Goal: Transaction & Acquisition: Purchase product/service

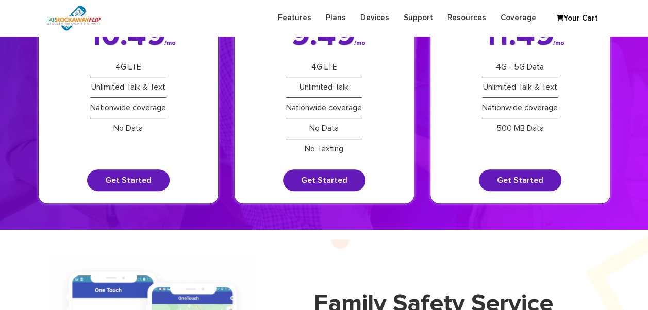
scroll to position [155, 0]
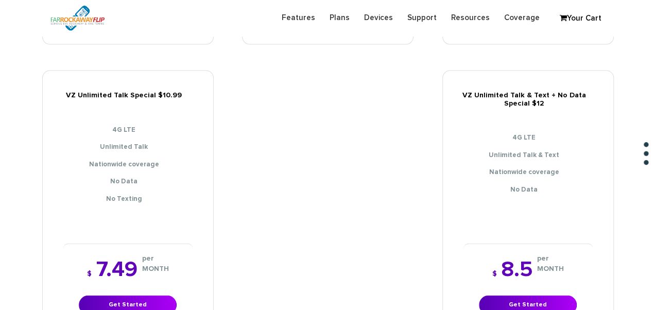
scroll to position [1133, 0]
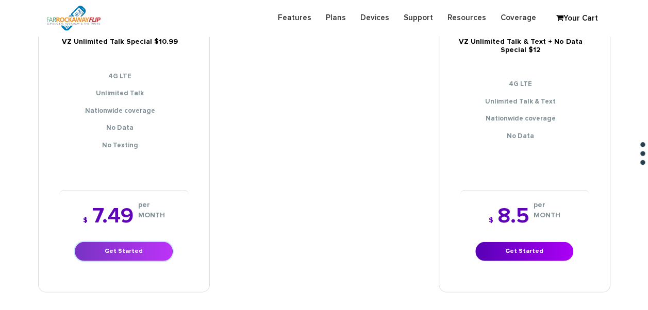
click at [98, 242] on link "Get Started" at bounding box center [124, 251] width 98 height 19
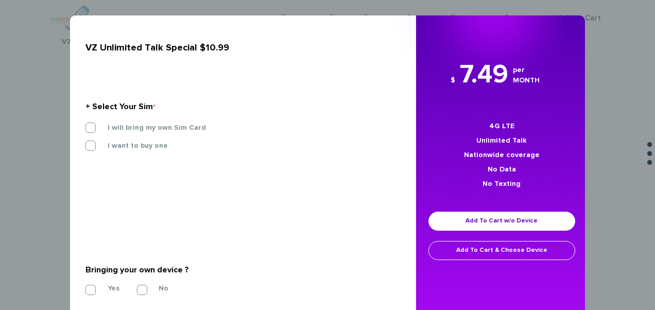
click at [133, 126] on label "I will bring my own Sim Card" at bounding box center [149, 127] width 114 height 9
click at [86, 125] on input "I will bring my own Sim Card" at bounding box center [86, 125] width 0 height 0
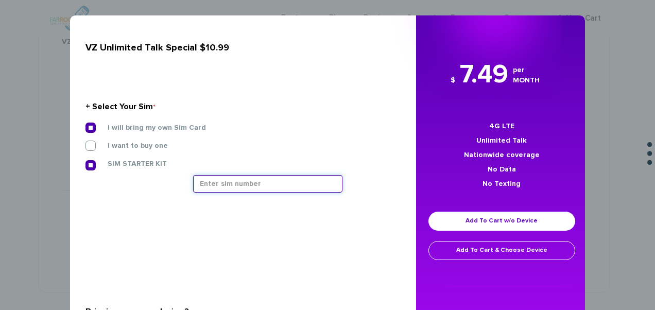
click at [241, 185] on input "text" at bounding box center [267, 184] width 149 height 18
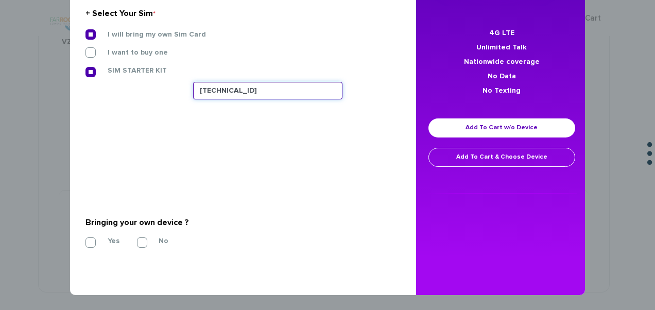
type input "89148000010413032483"
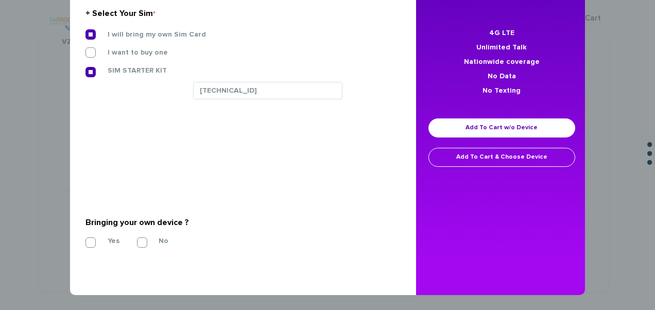
click at [79, 234] on div "VZ Unlimited Talk Special $10.99 + Select Your Sim * I will bring my own Sim Ca…" at bounding box center [239, 108] width 354 height 373
click at [92, 241] on label "Yes" at bounding box center [105, 240] width 27 height 9
click at [86, 240] on input "Yes" at bounding box center [86, 240] width 0 height 0
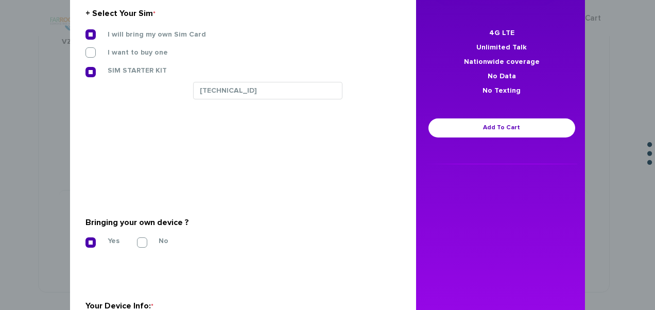
scroll to position [242, 0]
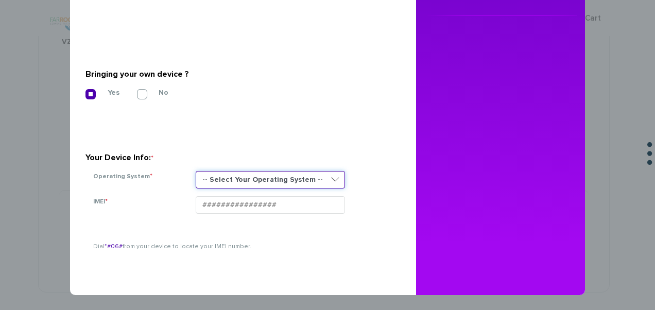
click at [225, 176] on select "-- Select Your Operating System -- ANDROID BLACKBERRY IOS NONE (BASIC PHONE) WI…" at bounding box center [270, 180] width 149 height 18
select select "ANDROID"
click at [196, 171] on select "-- Select Your Operating System -- ANDROID BLACKBERRY IOS NONE (BASIC PHONE) WI…" at bounding box center [270, 180] width 149 height 18
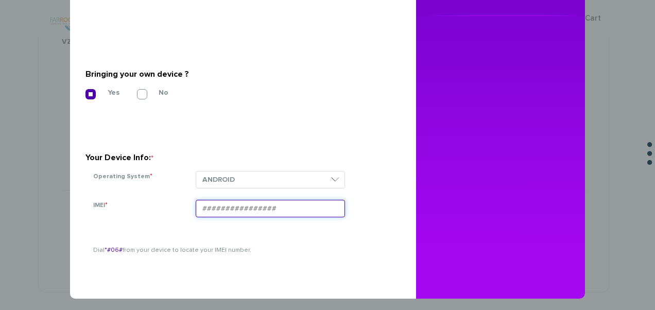
click at [219, 213] on input "IMEI *" at bounding box center [270, 209] width 149 height 18
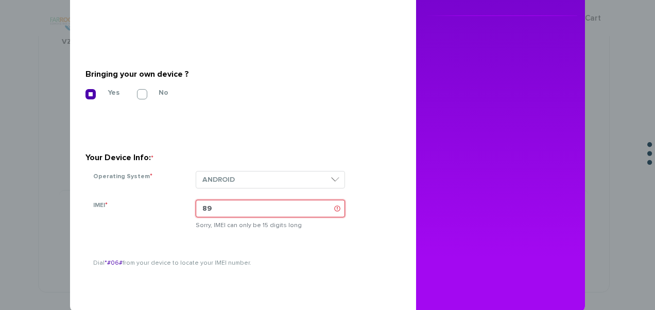
type input "8"
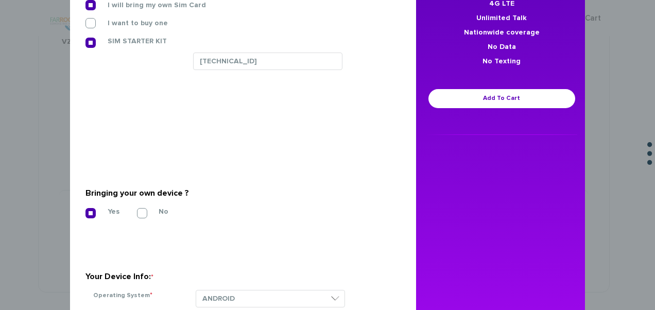
scroll to position [87, 0]
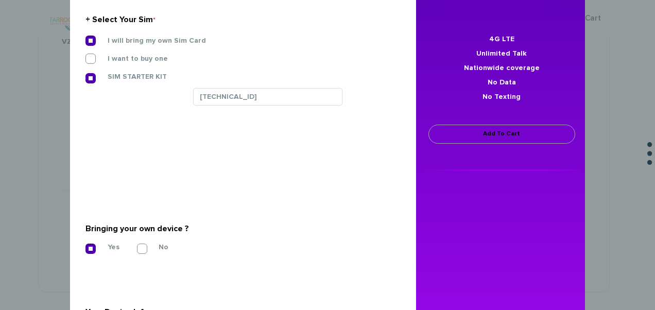
type input "015588004131543"
click at [519, 141] on link "Add To Cart" at bounding box center [502, 134] width 147 height 19
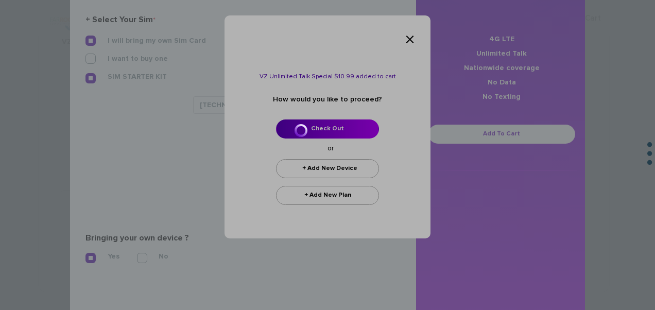
click at [315, 126] on div at bounding box center [327, 155] width 655 height 310
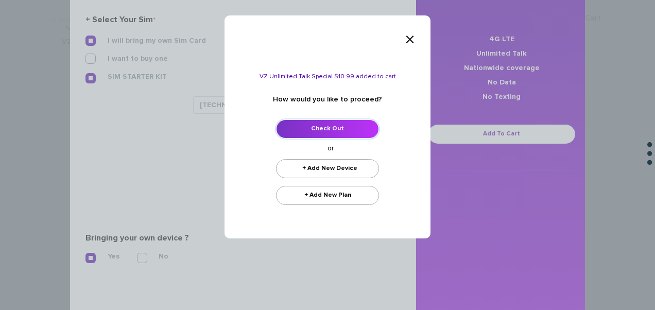
click at [340, 133] on link "Check Out" at bounding box center [327, 129] width 103 height 19
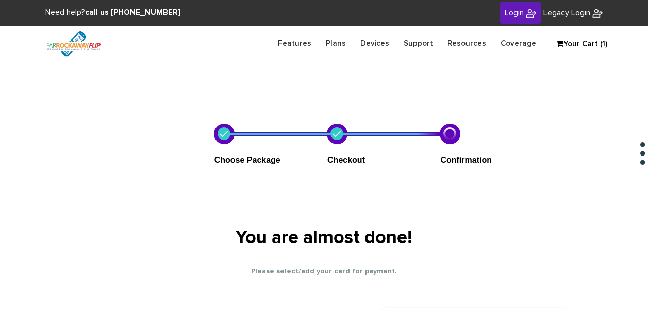
scroll to position [217, 0]
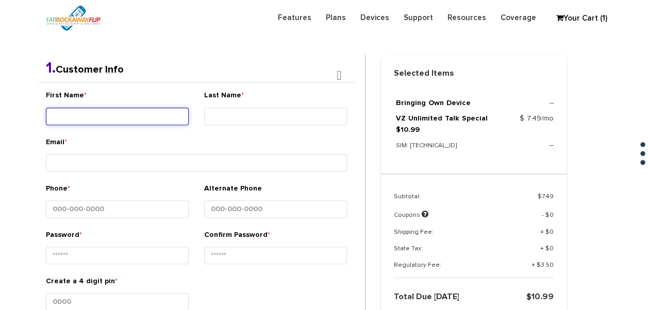
click at [144, 113] on input "First Name *" at bounding box center [117, 117] width 143 height 18
type input "Meir"
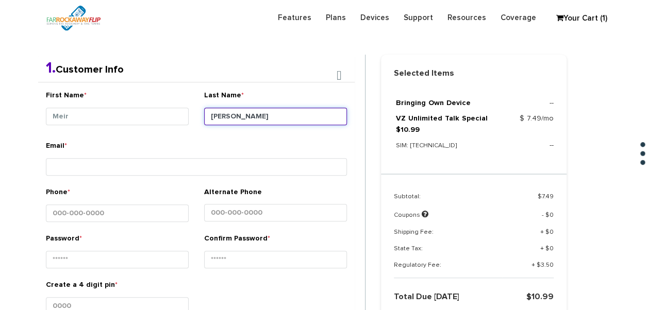
type input "Kaplan"
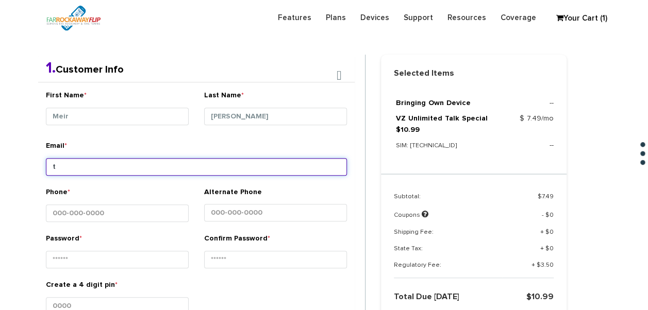
type input "tlieberman613+138@gmail.com"
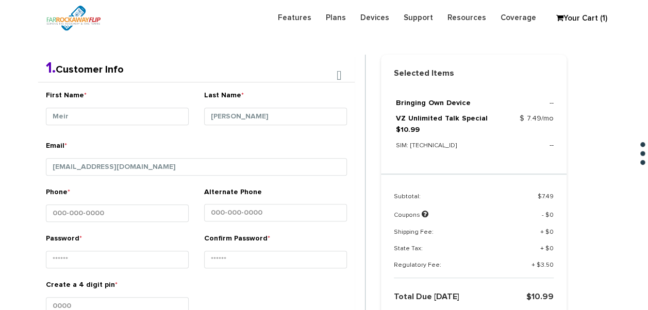
type input "18324133385887873469"
type input "1234"
type input "TOBY"
type input "Eisenberger"
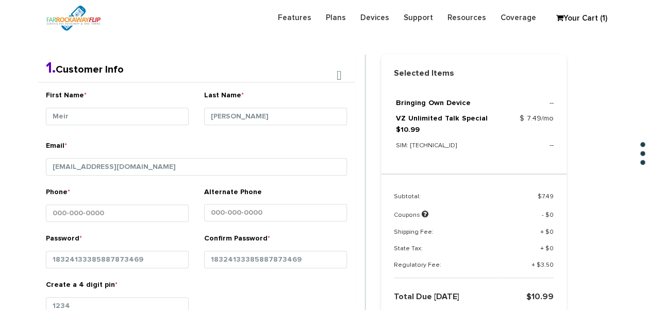
type input "125 rand pl"
type input "[PERSON_NAME]"
select select "NY"
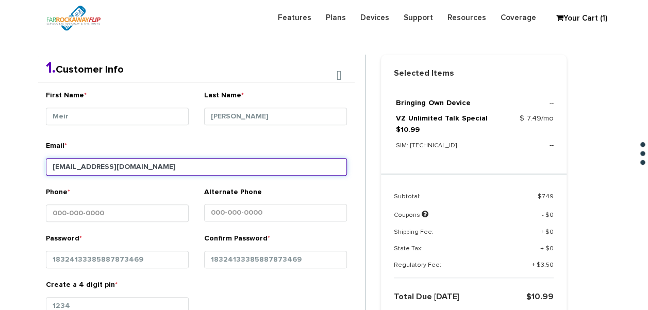
type input "11559"
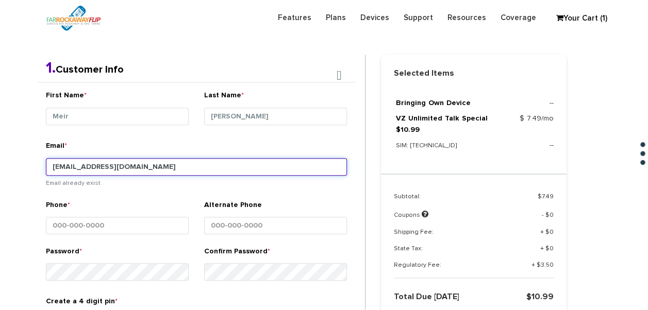
click at [112, 166] on input "tlieberman613+138@gmail.com" at bounding box center [196, 167] width 301 height 18
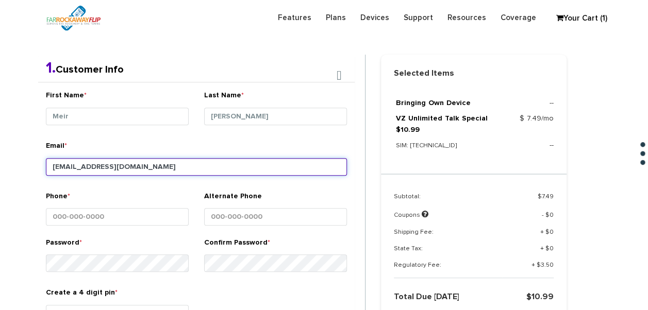
type input "tlieberman613+139@gmail.com"
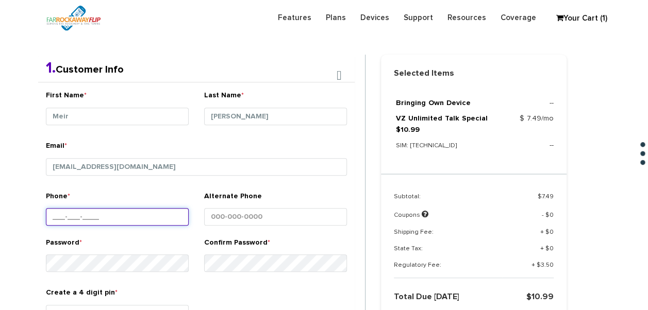
click at [142, 216] on input "Phone *" at bounding box center [117, 217] width 143 height 18
type input "848-299-2478"
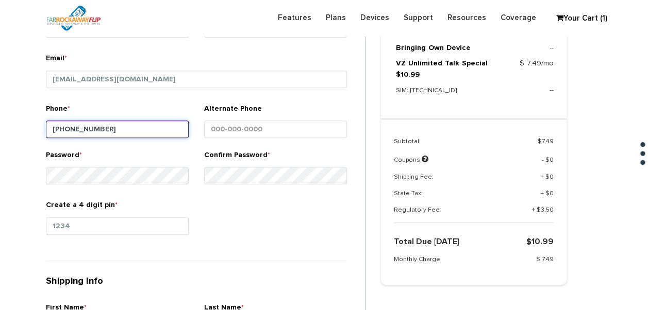
scroll to position [372, 0]
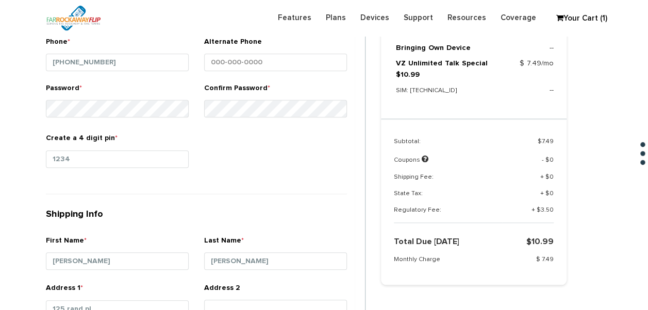
click at [203, 193] on div "First Name * Meir Last Name * Kaplan Email * tlieberman613+139@gmail.com" at bounding box center [196, 200] width 316 height 546
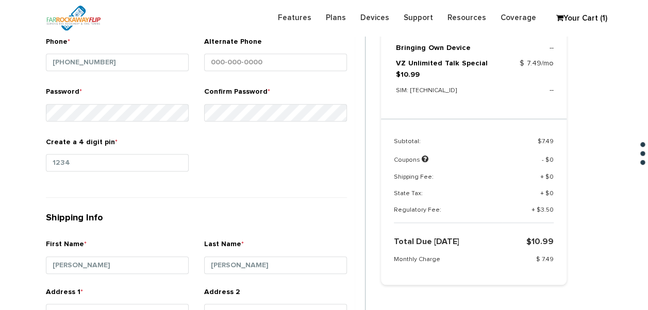
scroll to position [423, 0]
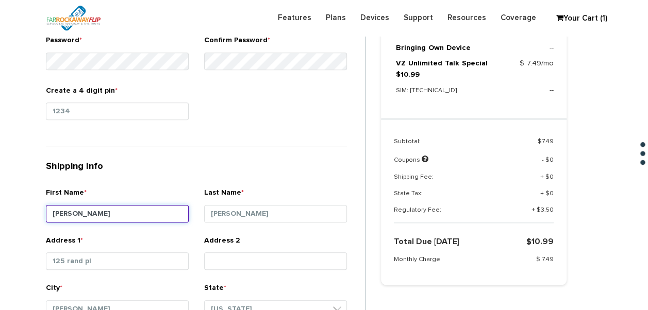
drag, startPoint x: 145, startPoint y: 208, endPoint x: 0, endPoint y: 210, distance: 144.8
click at [0, 210] on html "Need help? call us 888-679-3483 Login Legacy Login Sign into your account Forgo…" at bounding box center [324, 239] width 648 height 1325
type input "meir"
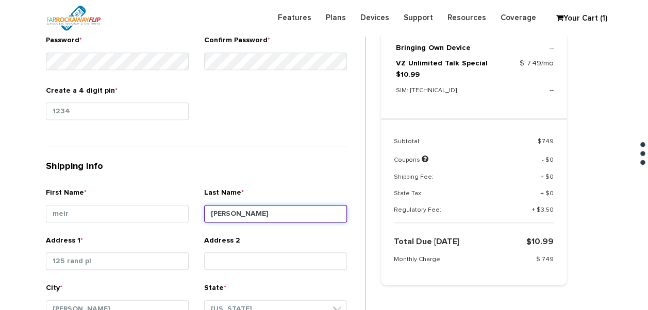
type input "kaplan"
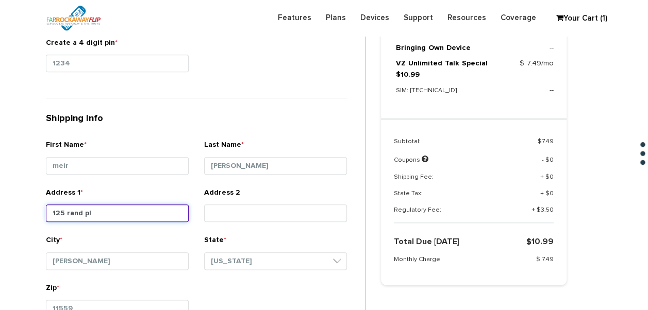
scroll to position [526, 0]
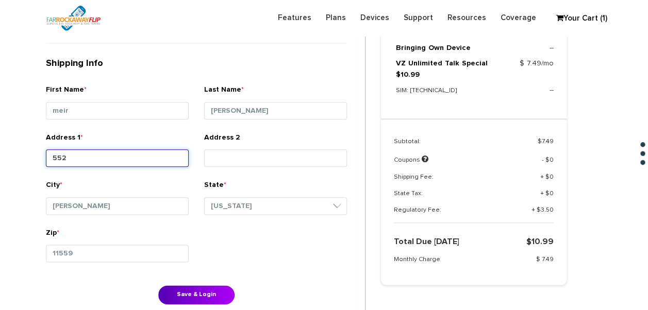
type input "552 seagirt blvd"
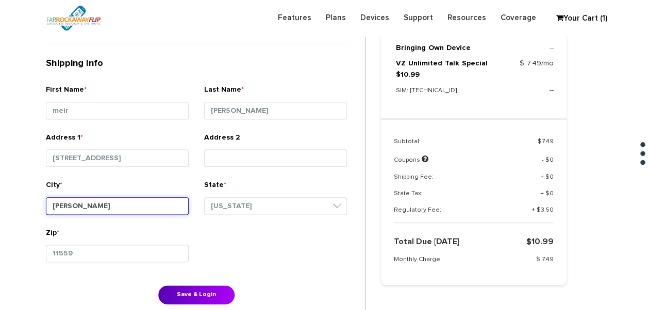
drag, startPoint x: 139, startPoint y: 201, endPoint x: 13, endPoint y: 189, distance: 126.4
click at [13, 189] on section "Choose Package Checkout Confirmation You are almost done! Please select/add you…" at bounding box center [324, 44] width 648 height 1018
type input "Far Rockaway"
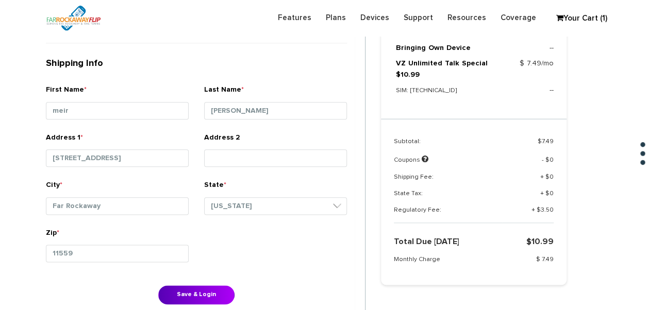
type input "Apt #4"
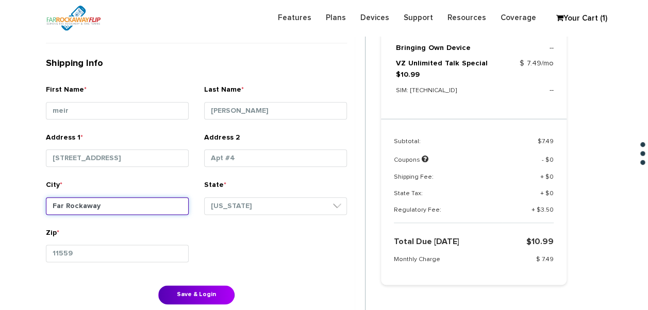
type input "lawrence"
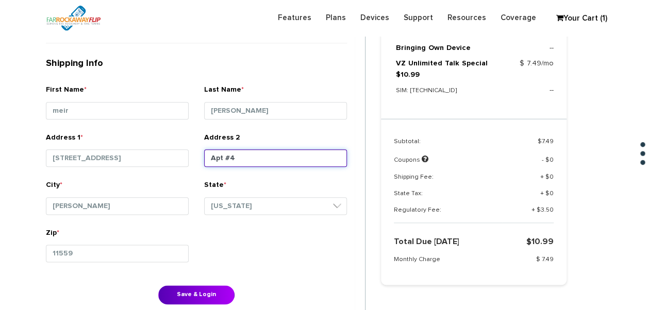
click at [152, 159] on div "Address 1 * 552 seagirt blvd Address 2 Apt #4" at bounding box center [196, 156] width 316 height 48
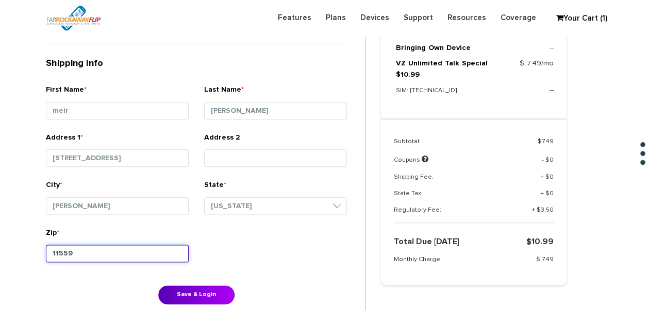
click at [96, 248] on input "11559" at bounding box center [117, 254] width 143 height 18
type input "11691"
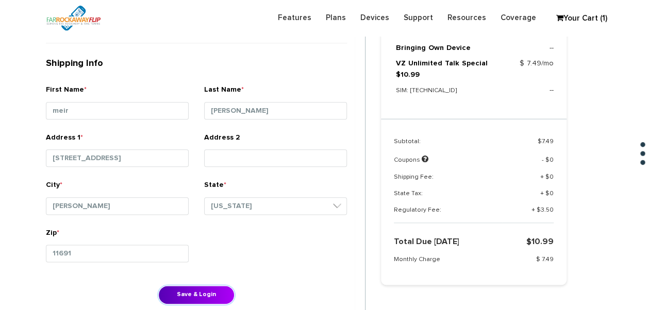
click at [226, 288] on button "Save & Login" at bounding box center [196, 294] width 76 height 19
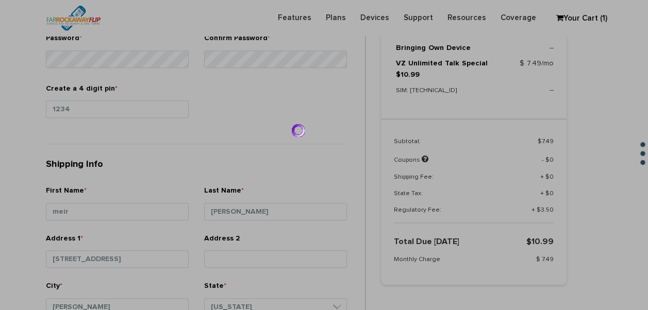
scroll to position [423, 0]
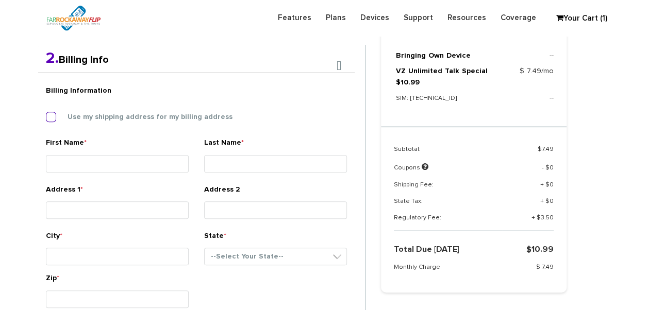
click at [106, 116] on label "Use my shipping address for my billing address" at bounding box center [142, 116] width 180 height 9
click at [46, 114] on input "Use my shipping address for my billing address" at bounding box center [46, 114] width 0 height 0
type input "meir"
type input "kaplan"
type input "552 seagirt blvd"
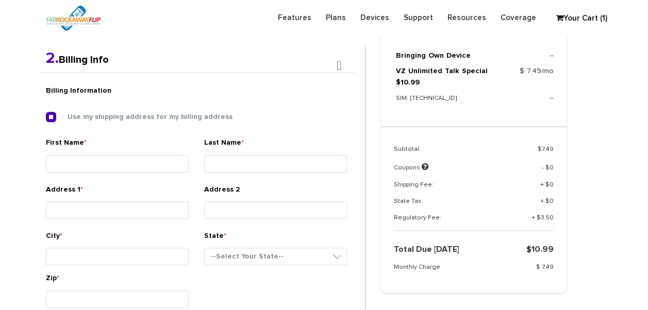
type input "lawrence"
select select "NY"
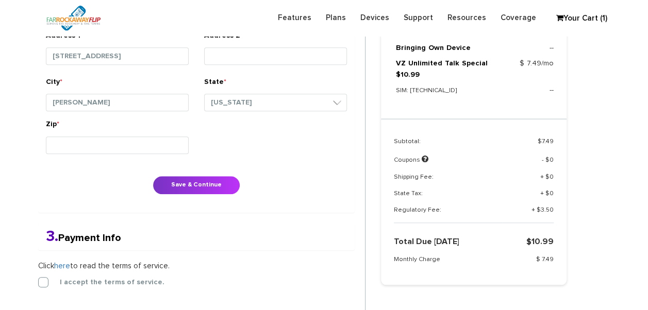
scroll to position [421, 0]
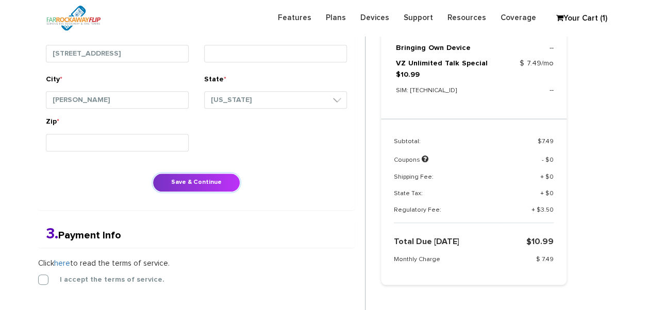
click at [187, 179] on button "Save & Continue" at bounding box center [196, 182] width 88 height 19
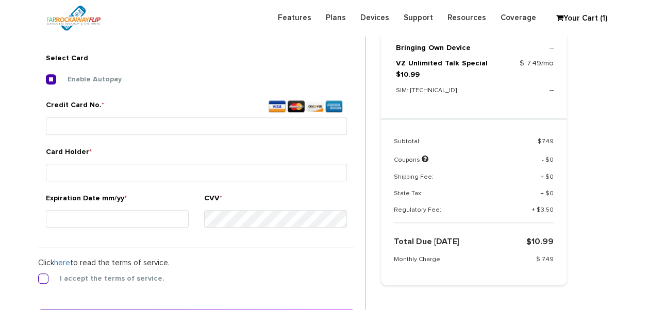
click at [44, 276] on label "I accept the terms of service." at bounding box center [104, 278] width 120 height 9
click at [38, 276] on input "I accept the terms of service." at bounding box center [38, 276] width 0 height 0
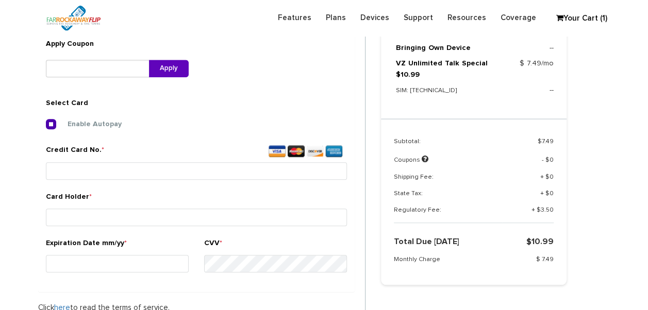
scroll to position [435, 0]
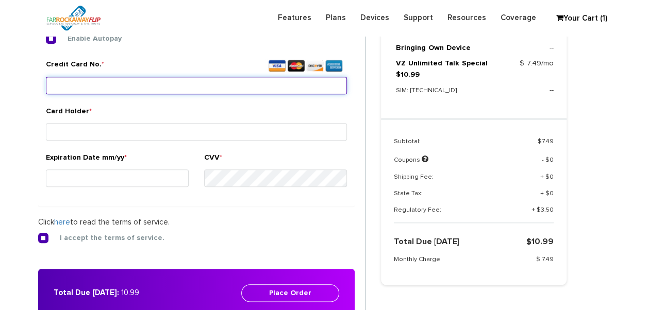
click at [101, 89] on input "Credit Card No. *" at bounding box center [196, 86] width 301 height 18
click at [182, 86] on input "Credit Card No. *" at bounding box center [196, 86] width 301 height 18
click at [293, 90] on input "Credit Card No. *" at bounding box center [196, 86] width 301 height 18
click at [317, 79] on input "Credit Card No. *" at bounding box center [196, 86] width 301 height 18
click at [280, 81] on input "Credit Card No. *" at bounding box center [196, 86] width 301 height 18
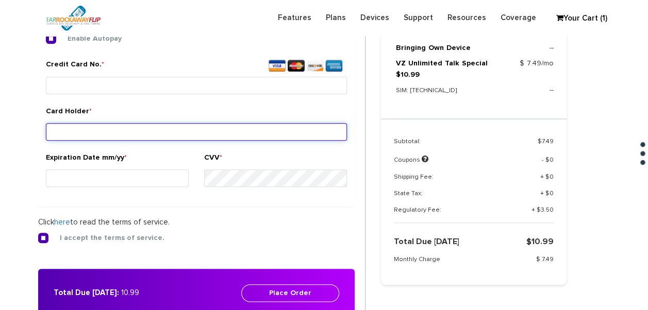
click at [115, 131] on input "Card Holder *" at bounding box center [196, 132] width 301 height 18
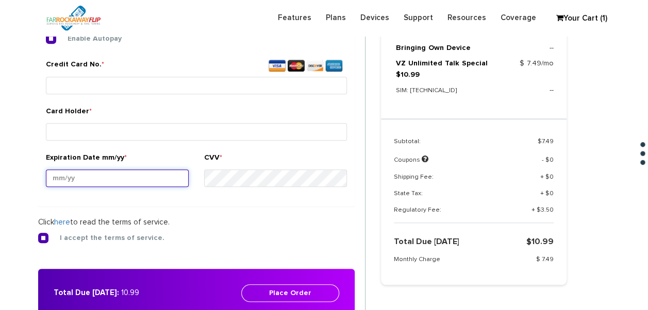
click at [46, 174] on input "Expiration Date mm/yy *" at bounding box center [117, 178] width 143 height 18
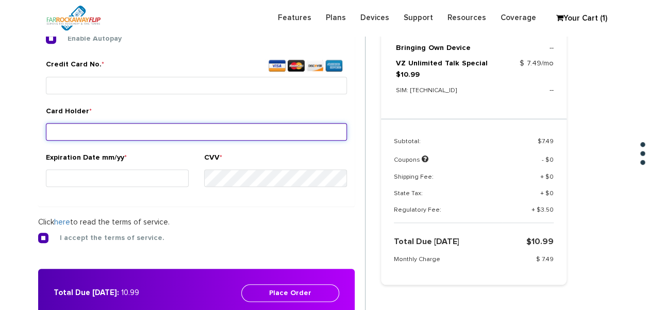
click at [89, 124] on input "Card Holder *" at bounding box center [196, 132] width 301 height 18
click at [303, 135] on input "Card Holder *" at bounding box center [196, 132] width 301 height 18
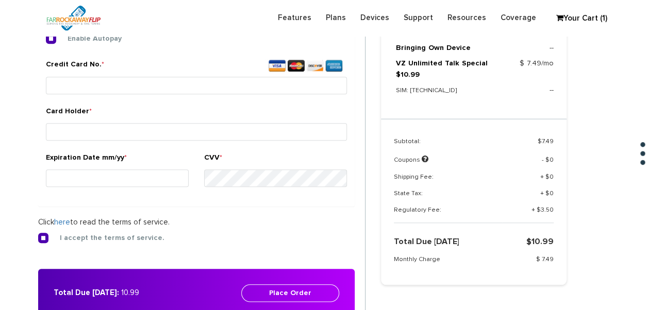
click at [296, 191] on div "CVV *" at bounding box center [275, 175] width 158 height 46
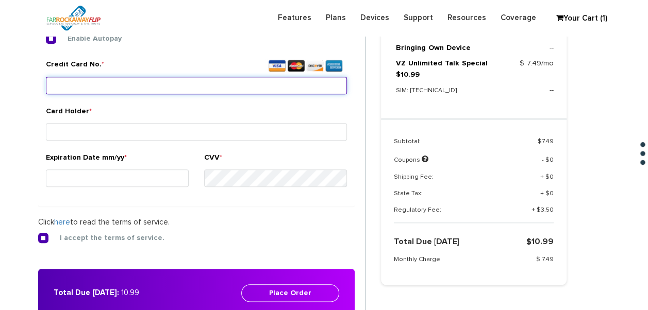
click at [193, 87] on input "Credit Card No. *" at bounding box center [196, 86] width 301 height 18
click at [291, 86] on input "Credit Card No. *" at bounding box center [196, 86] width 301 height 18
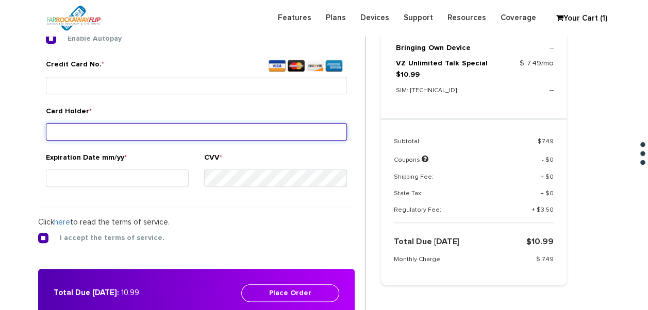
click at [269, 132] on input "Card Holder *" at bounding box center [196, 132] width 301 height 18
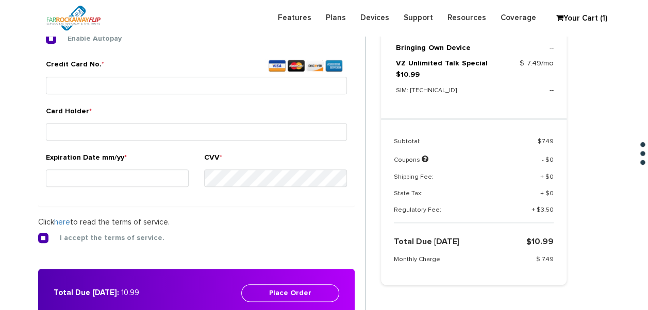
click at [259, 75] on div "Credit Card No. *" at bounding box center [196, 78] width 301 height 39
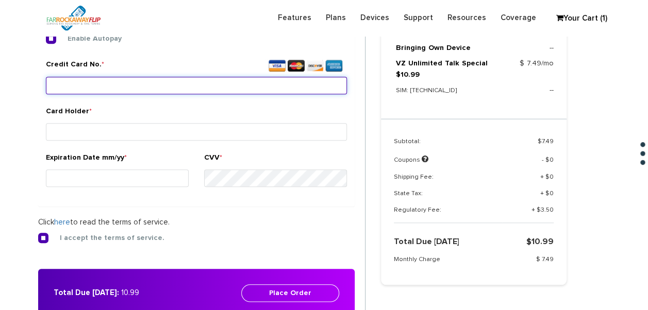
click at [244, 79] on input "Credit Card No. *" at bounding box center [196, 86] width 301 height 18
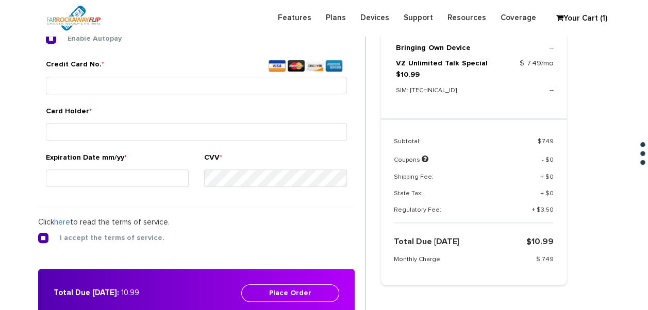
click at [216, 144] on div "Card Holder *" at bounding box center [196, 129] width 316 height 46
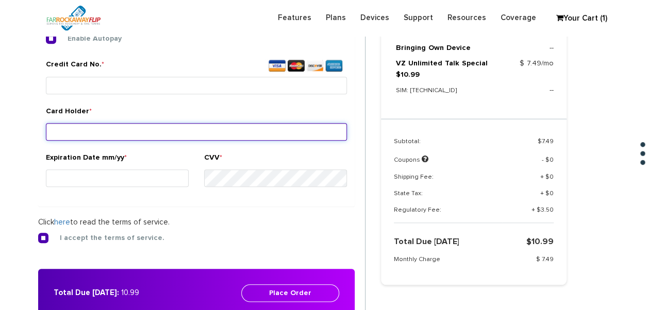
click at [201, 128] on input "Card Holder *" at bounding box center [196, 132] width 301 height 18
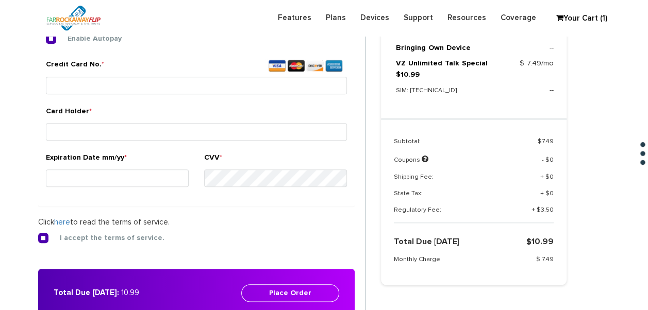
click at [202, 94] on div "Credit Card No. *" at bounding box center [196, 78] width 301 height 39
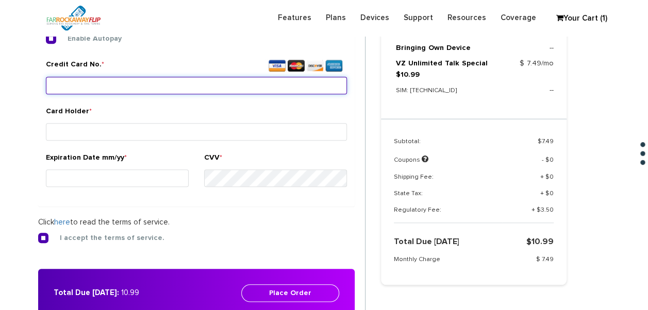
click at [203, 90] on input "Credit Card No. *" at bounding box center [196, 86] width 301 height 18
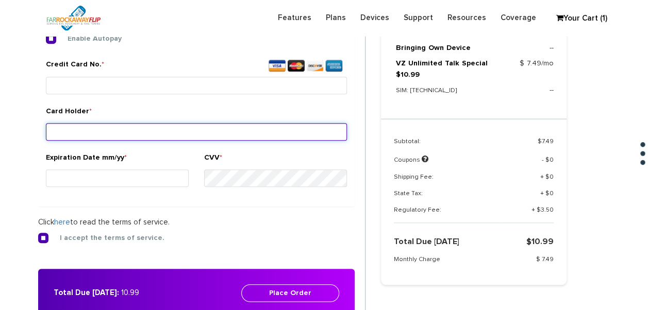
click at [220, 134] on input "Card Holder *" at bounding box center [196, 132] width 301 height 18
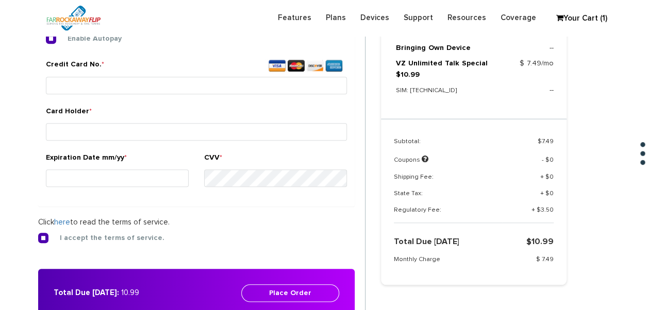
drag, startPoint x: 214, startPoint y: 113, endPoint x: 218, endPoint y: 124, distance: 11.1
click at [214, 113] on div "Card Holder *" at bounding box center [196, 125] width 301 height 39
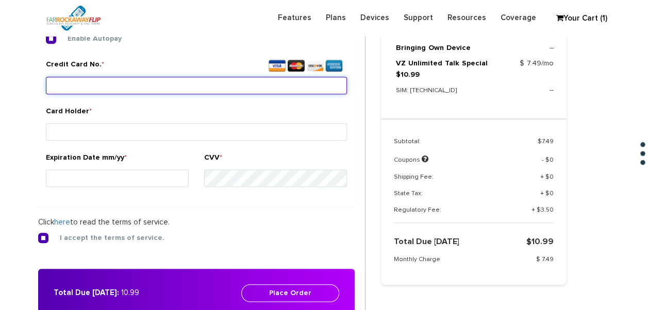
click at [234, 92] on input "Credit Card No. *" at bounding box center [196, 86] width 301 height 18
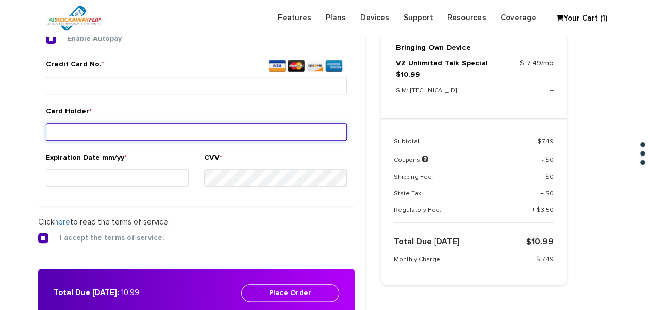
click at [183, 139] on input "Card Holder *" at bounding box center [196, 132] width 301 height 18
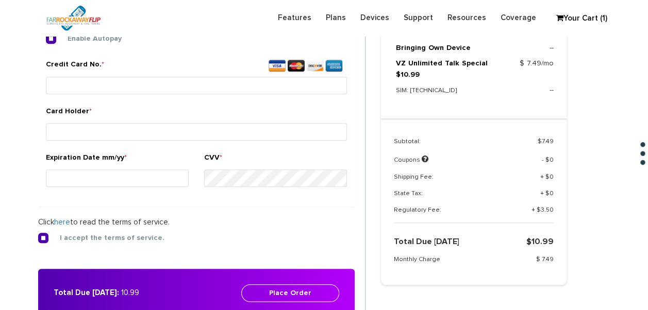
drag, startPoint x: 226, startPoint y: 118, endPoint x: 225, endPoint y: 124, distance: 5.8
click at [225, 123] on div "Card Holder *" at bounding box center [196, 125] width 301 height 39
click at [242, 70] on label "Credit Card No. *" at bounding box center [196, 66] width 301 height 15
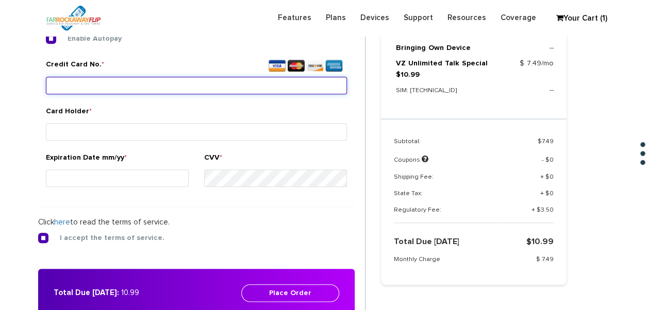
click at [242, 77] on input "Credit Card No. *" at bounding box center [196, 86] width 301 height 18
click at [241, 87] on input "Credit Card No. *" at bounding box center [196, 86] width 301 height 18
click at [295, 87] on input "Credit Card No. *" at bounding box center [196, 86] width 301 height 18
type input "4124 5101 6078 4949"
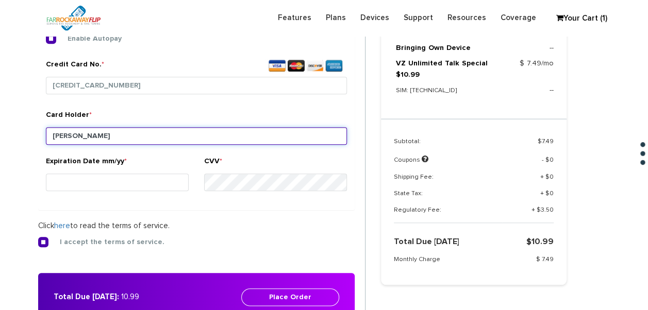
type input "kaplan"
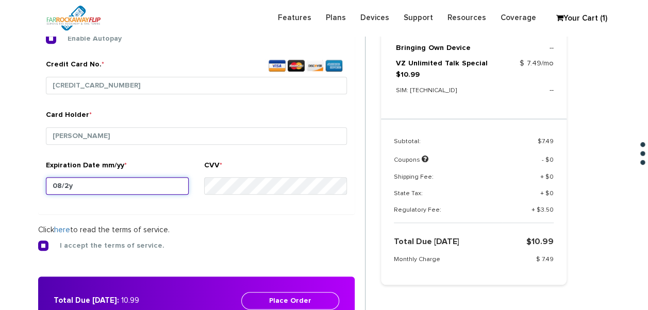
type input "08/29"
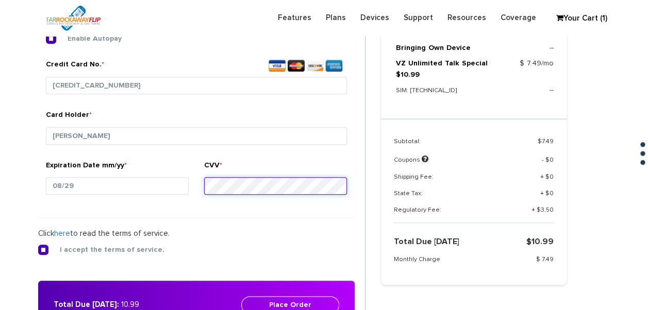
click at [241, 296] on button "Place Order" at bounding box center [290, 305] width 98 height 18
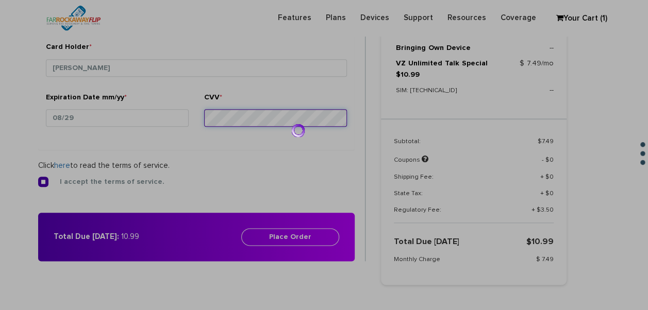
scroll to position [486, 0]
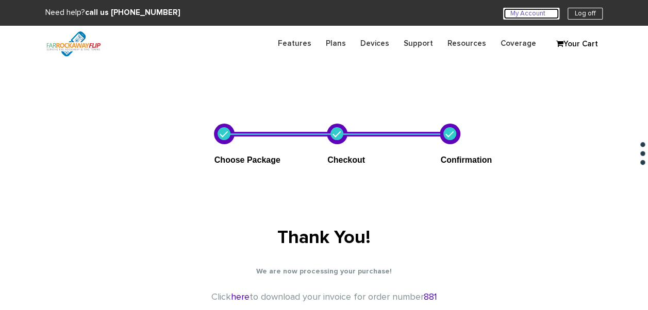
click at [534, 15] on link "My Account U" at bounding box center [531, 14] width 56 height 12
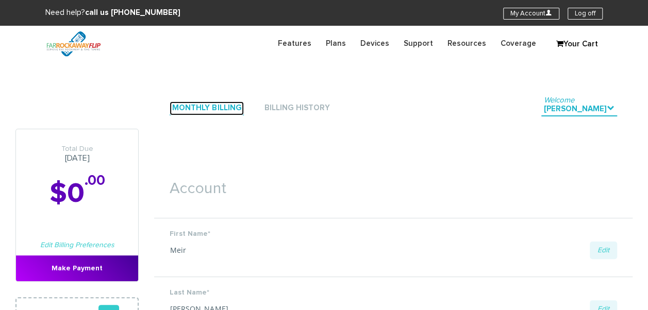
click at [233, 102] on link "Monthly Billing" at bounding box center [206, 108] width 74 height 14
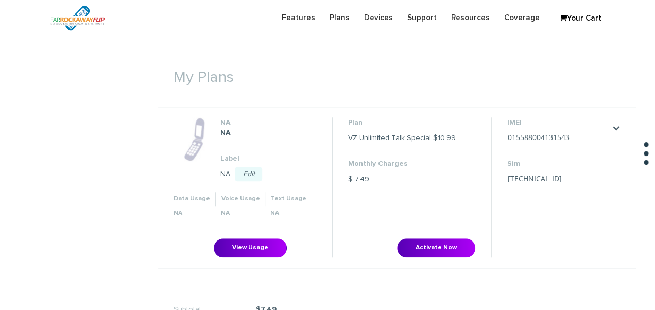
scroll to position [309, 0]
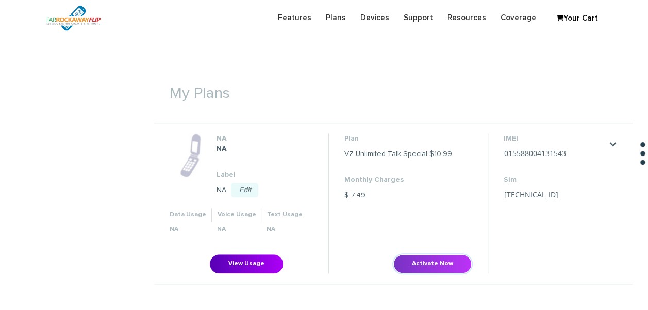
click at [438, 264] on button "Activate Now" at bounding box center [432, 263] width 78 height 19
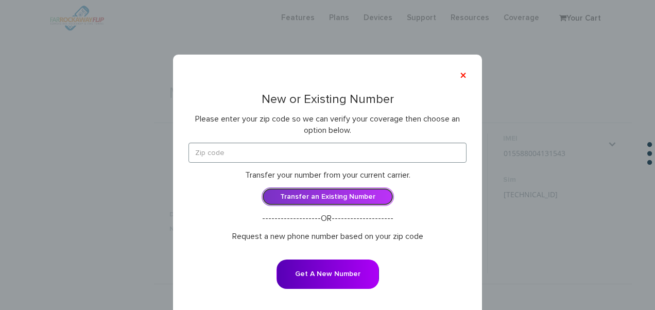
click at [324, 191] on link "Transfer an Existing Number" at bounding box center [328, 197] width 132 height 19
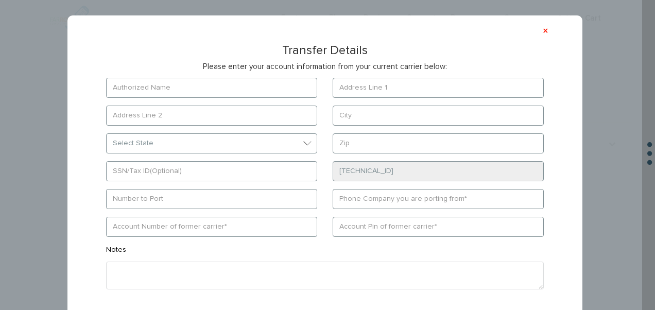
click at [188, 99] on form "Select State District of Columbia Alabama Alaska Arizona Arkansas California" at bounding box center [325, 206] width 469 height 257
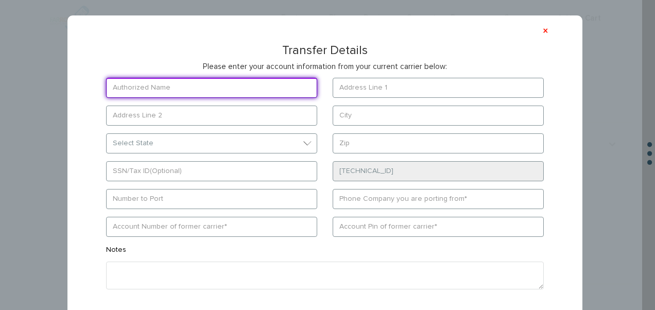
click at [187, 94] on input "text" at bounding box center [211, 88] width 211 height 20
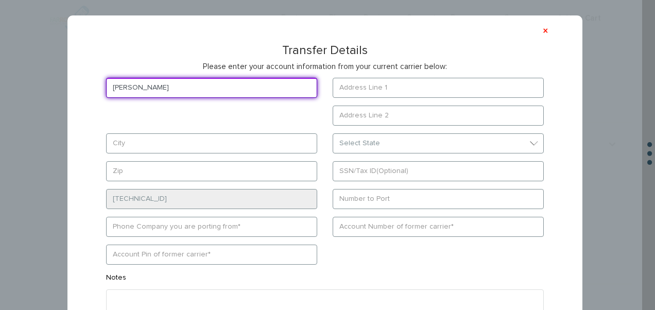
drag, startPoint x: 186, startPoint y: 94, endPoint x: 161, endPoint y: 102, distance: 27.0
click at [174, 85] on input "Meir Kaplanm" at bounding box center [211, 88] width 211 height 20
type input "Meir Kaplan"
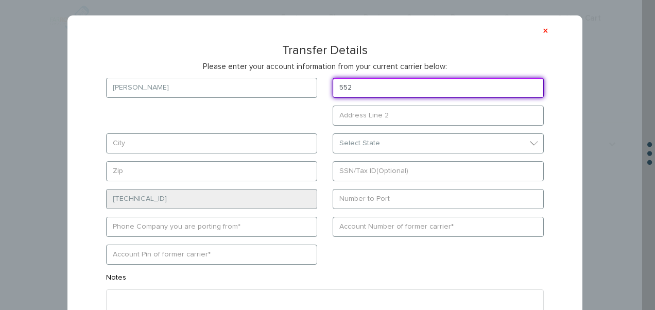
type input "552 seagirt blvd"
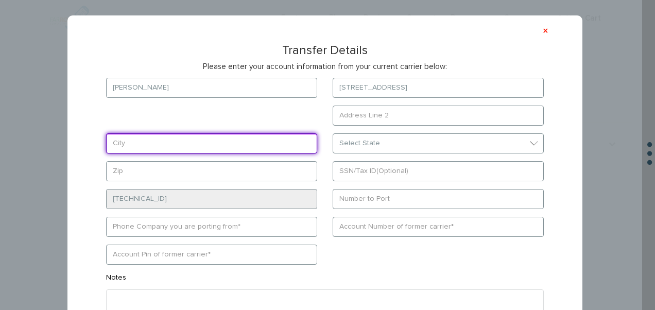
type input "lawrence"
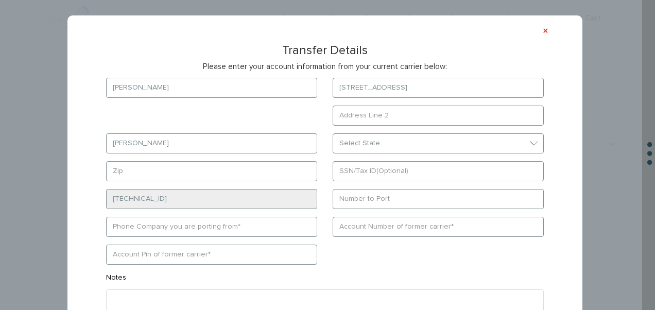
type input "11691"
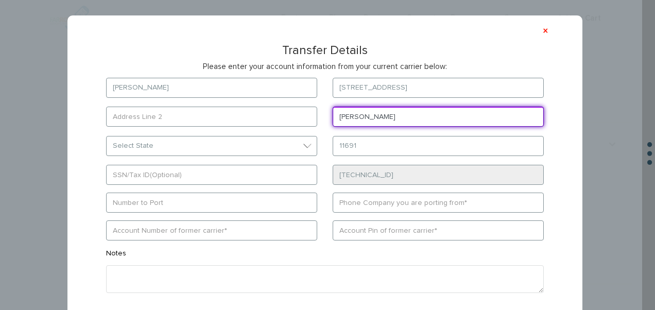
drag, startPoint x: 372, startPoint y: 120, endPoint x: 214, endPoint y: 105, distance: 159.3
click at [214, 105] on form "Meir Kaplan 552 seagirt blvd lawrence Select State District of Columbia Alabama…" at bounding box center [325, 208] width 469 height 261
type input "Far Rockaway"
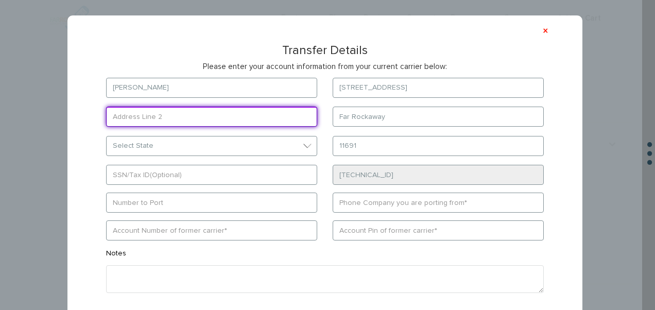
type input "Apt #4"
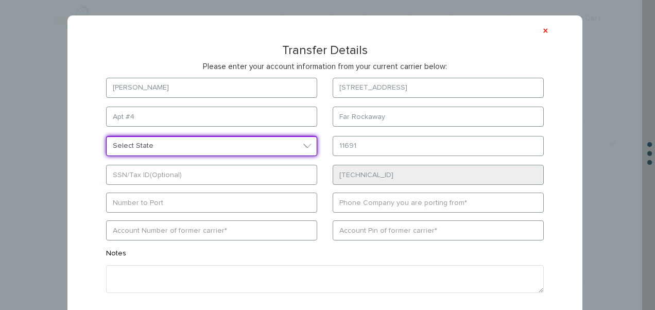
select select "NY"
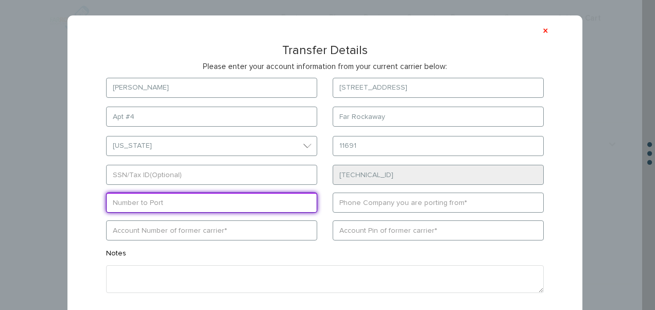
type input "9173767211"
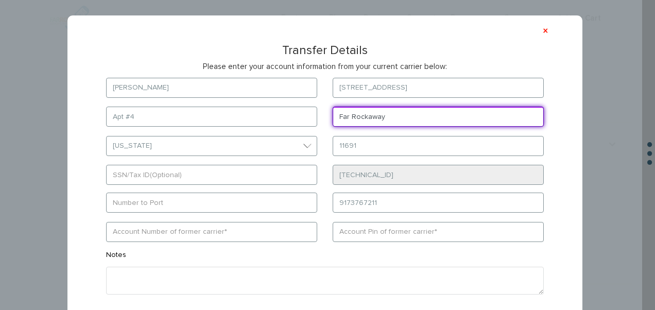
type input "[PERSON_NAME]"
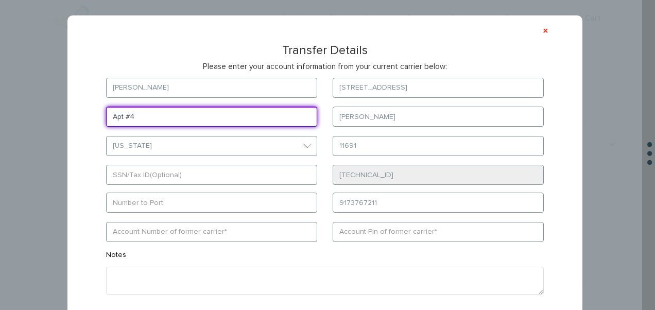
drag, startPoint x: 220, startPoint y: 108, endPoint x: 27, endPoint y: 108, distance: 193.7
click at [30, 109] on div "× Transfer Details Please enter your account information from your current carr…" at bounding box center [321, 155] width 642 height 310
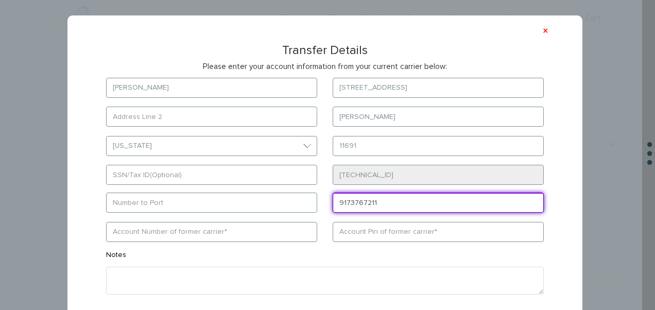
drag, startPoint x: 390, startPoint y: 205, endPoint x: 185, endPoint y: 191, distance: 205.5
click at [185, 191] on form "Meir Kaplan 552 seagirt blvd lawrence Select State District of Columbia Alabama…" at bounding box center [325, 209] width 469 height 262
paste input "9294606047"
click at [350, 201] on input "9294606047" at bounding box center [438, 203] width 211 height 20
type input "9294606047"
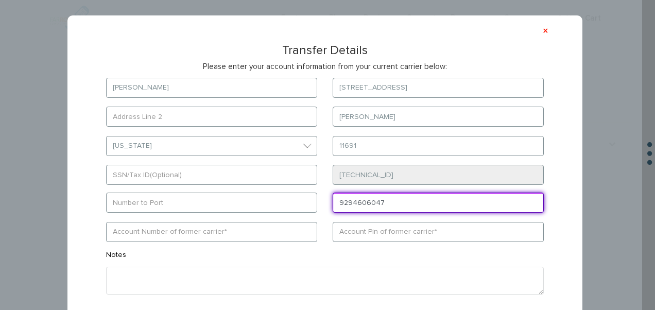
drag, startPoint x: 386, startPoint y: 205, endPoint x: 313, endPoint y: 210, distance: 72.8
click at [313, 210] on form "Meir Kaplan 552 seagirt blvd lawrence Select State District of Columbia Alabama…" at bounding box center [325, 209] width 469 height 262
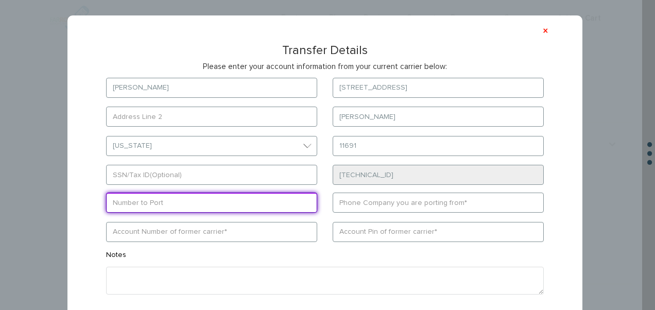
paste input "9294606047"
type input "9294606047"
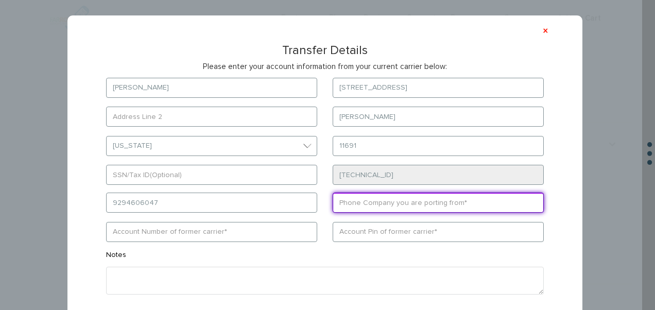
click at [374, 197] on input "text" at bounding box center [438, 203] width 211 height 20
type input "wing"
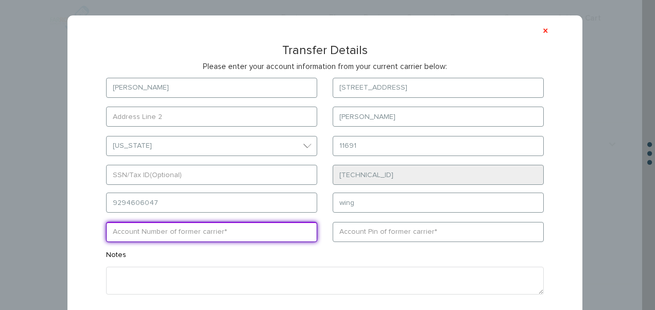
drag, startPoint x: 132, startPoint y: 232, endPoint x: 140, endPoint y: 233, distance: 8.3
click at [132, 232] on input "text" at bounding box center [211, 232] width 211 height 20
paste input "357616360083101"
type input "357616360083101"
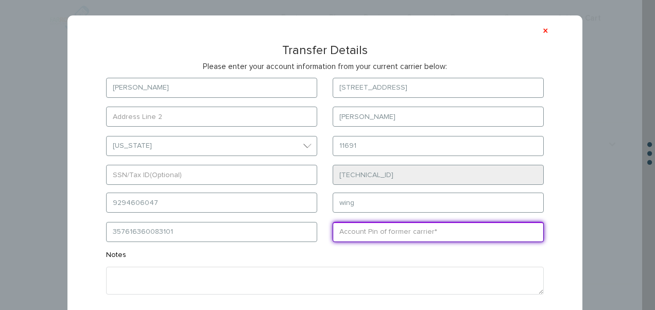
click at [363, 233] on input "text" at bounding box center [438, 232] width 211 height 20
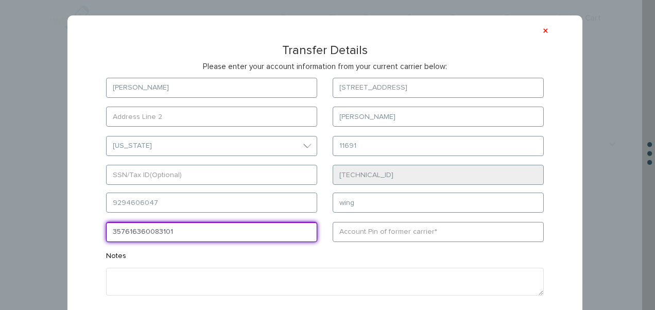
click at [173, 225] on input "357616360083101" at bounding box center [211, 232] width 211 height 20
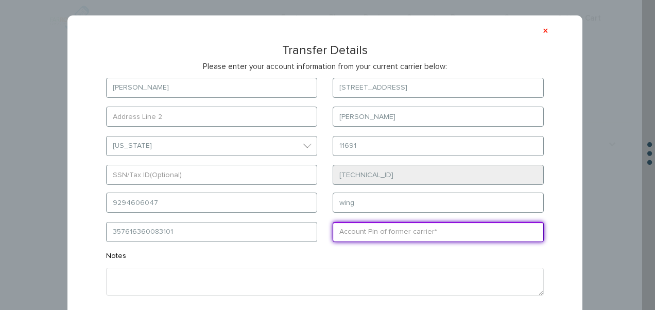
paste input "15371"
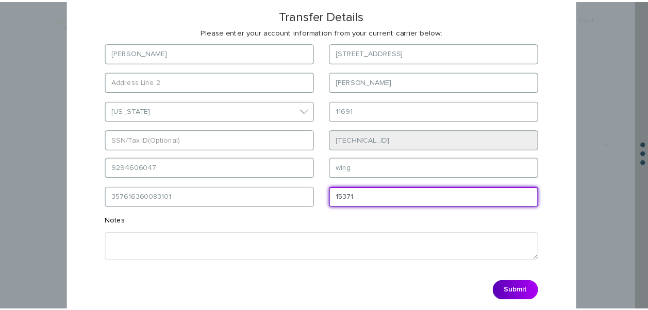
scroll to position [52, 0]
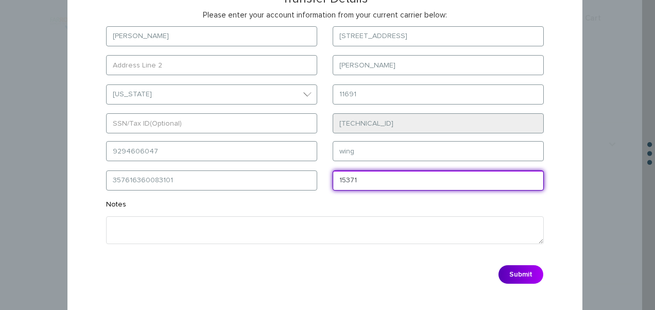
type input "15371"
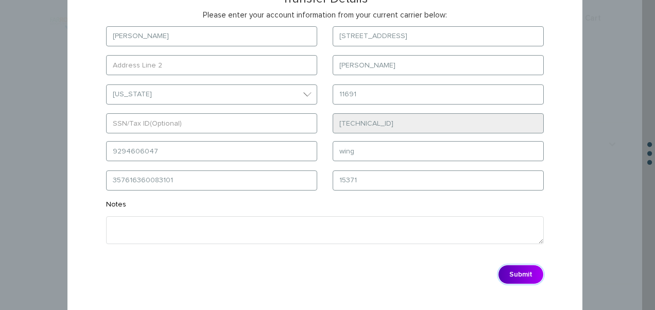
click at [507, 275] on button "Submit" at bounding box center [521, 275] width 46 height 20
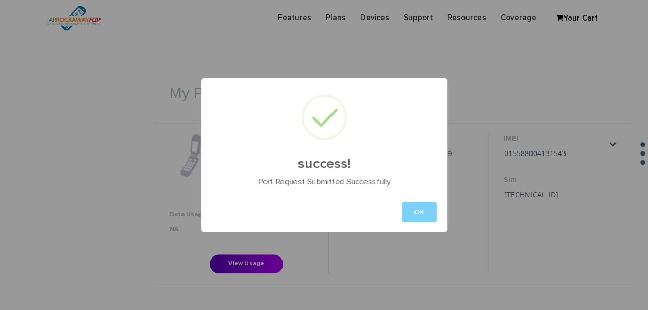
click at [407, 196] on div "OK" at bounding box center [324, 212] width 246 height 39
click at [417, 207] on button "OK" at bounding box center [418, 212] width 35 height 21
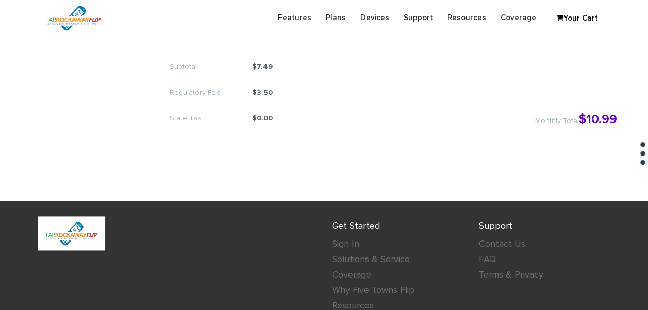
scroll to position [560, 0]
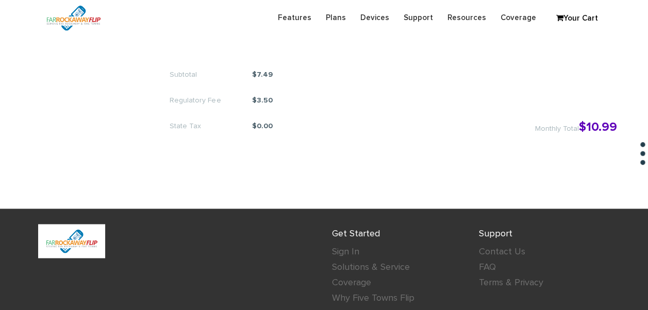
click at [484, 135] on div "Subtotal $7.49 Regulatory Fee $3.50 State Tax $0.00 Monthly Total $10.99" at bounding box center [393, 95] width 478 height 113
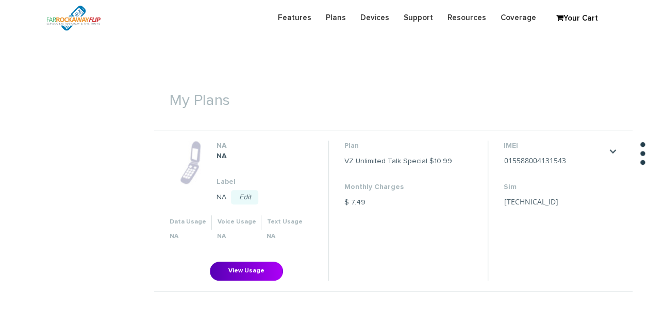
scroll to position [361, 0]
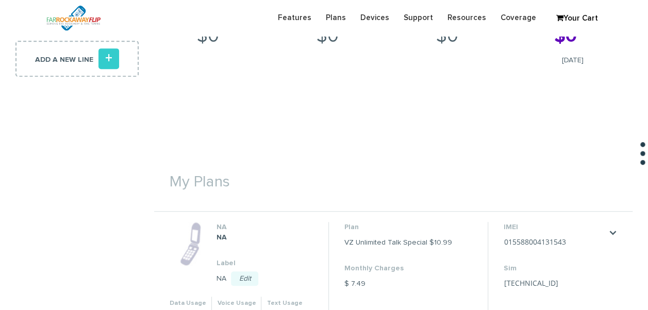
scroll to position [309, 0]
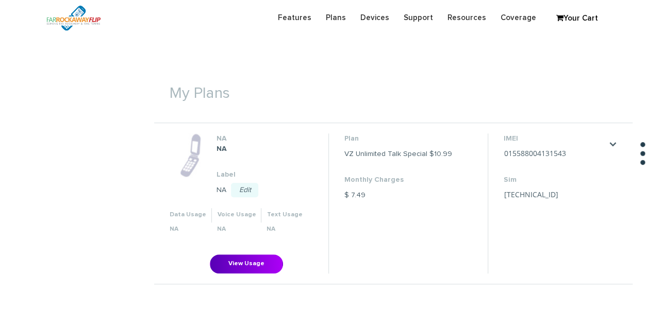
drag, startPoint x: 437, startPoint y: 226, endPoint x: 391, endPoint y: 281, distance: 72.4
click at [438, 226] on li "Plan VZ Unlimited Talk Special $10.99 Monthly Charges $ 7.49" at bounding box center [407, 203] width 159 height 140
click at [63, 105] on section "Monthly Billing Billing History Welcome Meir Kaplan . Total Due Sep 20, 2025 $0…" at bounding box center [324, 88] width 648 height 743
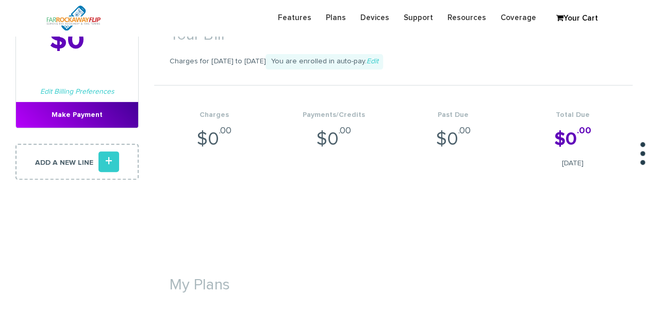
scroll to position [83, 0]
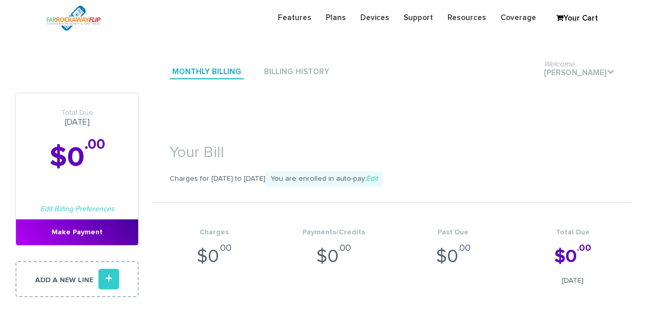
scroll to position [120, 0]
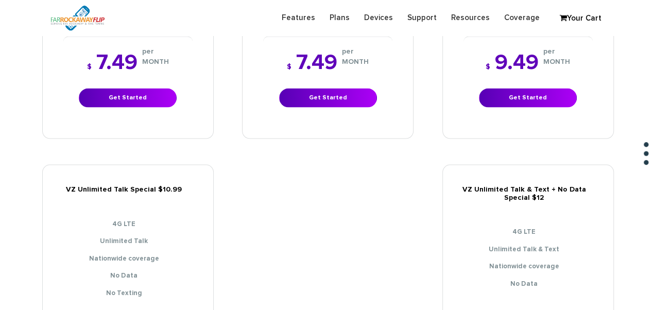
scroll to position [1082, 0]
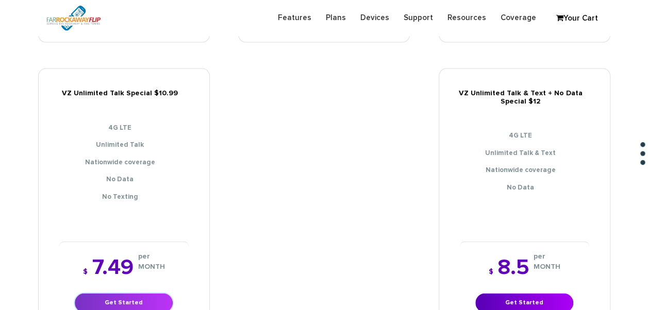
click at [149, 294] on link "Get Started" at bounding box center [124, 303] width 98 height 19
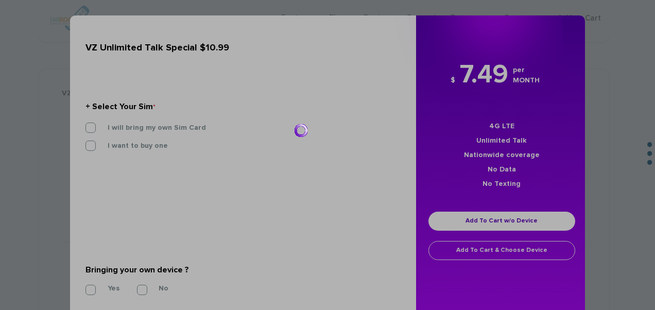
click at [183, 131] on div at bounding box center [327, 155] width 655 height 310
click at [182, 123] on div at bounding box center [327, 155] width 655 height 310
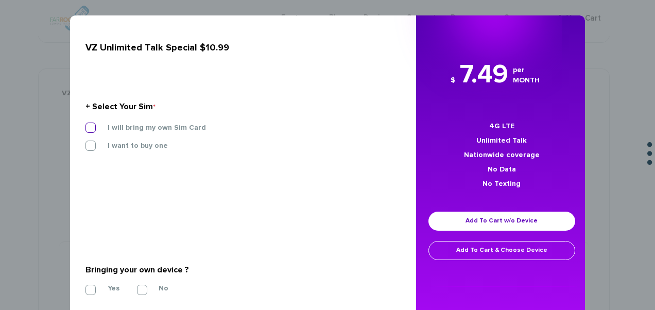
click at [179, 129] on label "I will bring my own Sim Card" at bounding box center [149, 127] width 114 height 9
click at [86, 125] on input "I will bring my own Sim Card" at bounding box center [86, 125] width 0 height 0
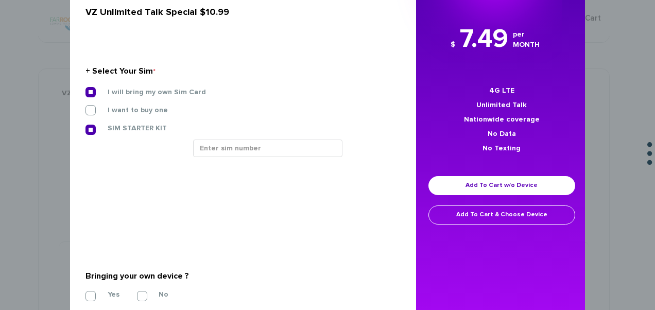
scroll to position [90, 0]
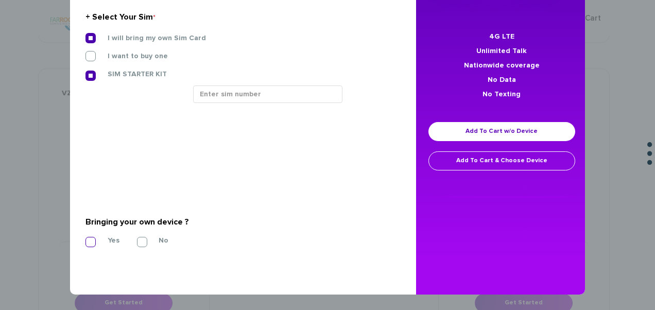
drag, startPoint x: 83, startPoint y: 247, endPoint x: 91, endPoint y: 236, distance: 13.0
click at [86, 246] on section "Bringing your own device ? * Yes No" at bounding box center [240, 229] width 308 height 83
click at [91, 235] on div "Yes No" at bounding box center [240, 240] width 308 height 10
click at [92, 239] on label "Yes" at bounding box center [105, 240] width 27 height 9
click at [86, 239] on input "Yes" at bounding box center [86, 239] width 0 height 0
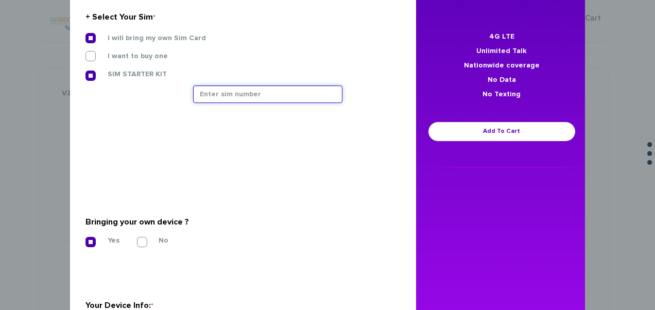
click at [243, 101] on input "text" at bounding box center [267, 95] width 149 height 18
click at [268, 100] on input "text" at bounding box center [267, 95] width 149 height 18
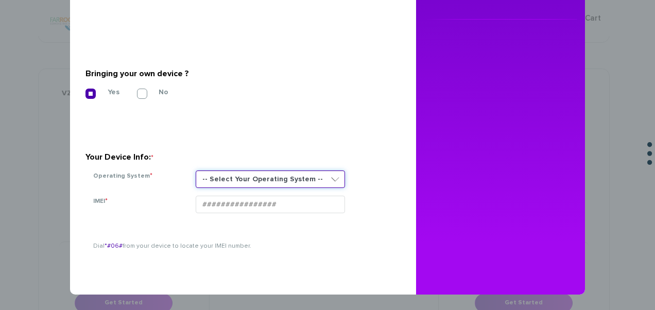
click at [203, 183] on select "-- Select Your Operating System -- ANDROID BLACKBERRY IOS NONE (BASIC PHONE) WI…" at bounding box center [270, 180] width 149 height 18
select select "NONE (BASIC PHONE)"
click at [196, 171] on select "-- Select Your Operating System -- ANDROID BLACKBERRY IOS NONE (BASIC PHONE) WI…" at bounding box center [270, 180] width 149 height 18
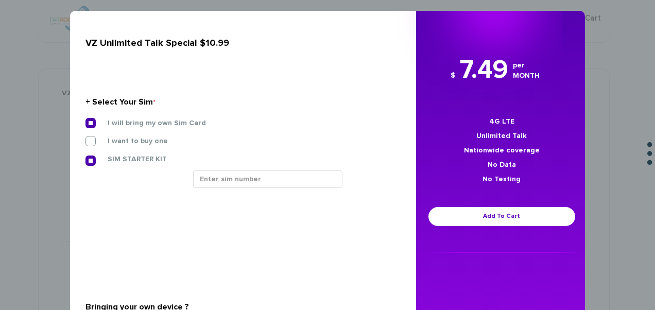
scroll to position [0, 0]
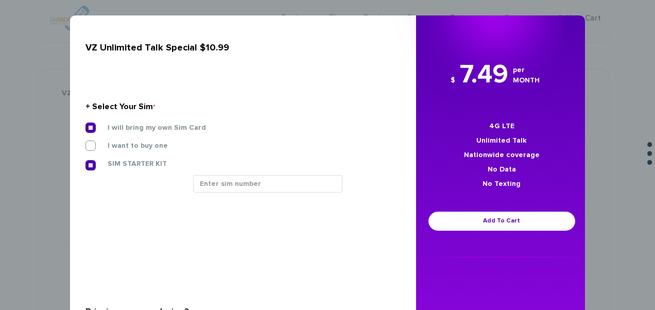
type input "016144007687856"
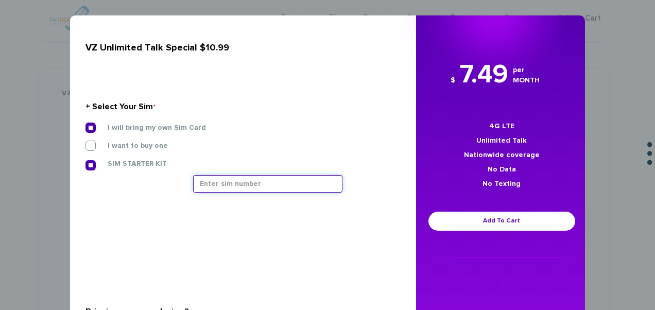
click at [249, 185] on input "text" at bounding box center [267, 184] width 149 height 18
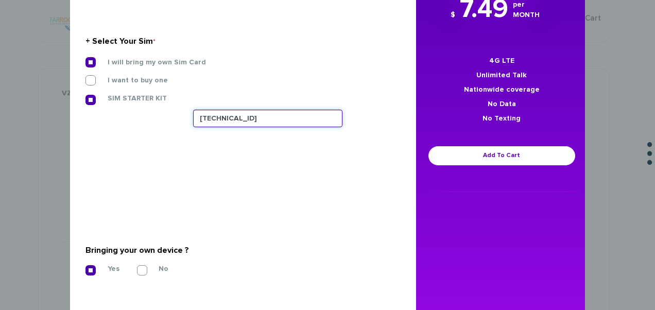
scroll to position [103, 0]
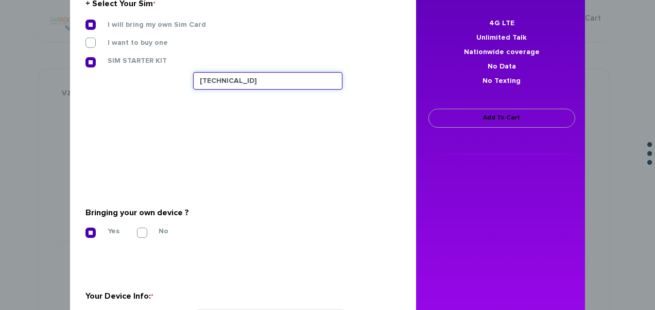
type input "89148000011162488413"
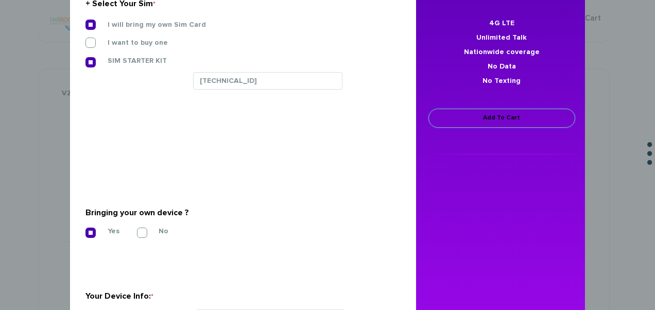
click at [496, 121] on link "Add To Cart" at bounding box center [502, 118] width 147 height 19
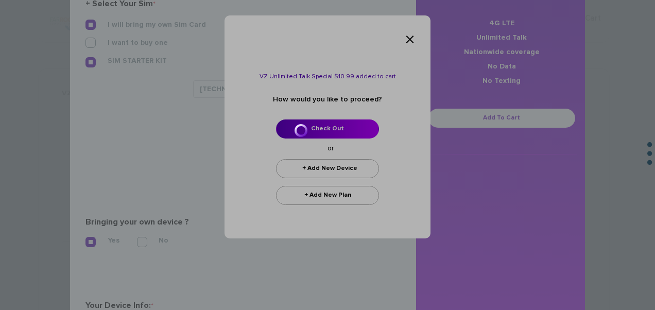
click at [363, 124] on div at bounding box center [327, 155] width 655 height 310
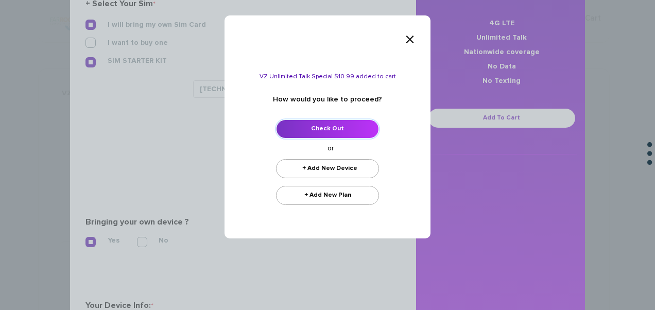
click at [354, 125] on link "Check Out" at bounding box center [327, 129] width 103 height 19
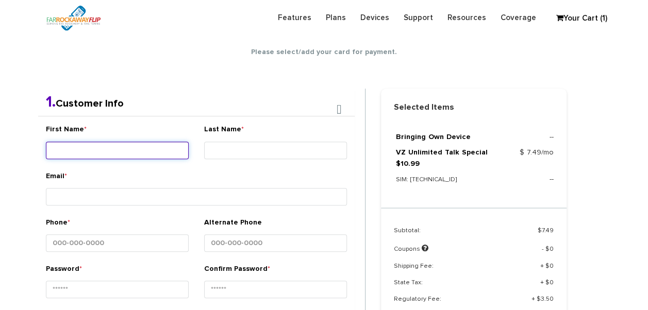
scroll to position [181, 0]
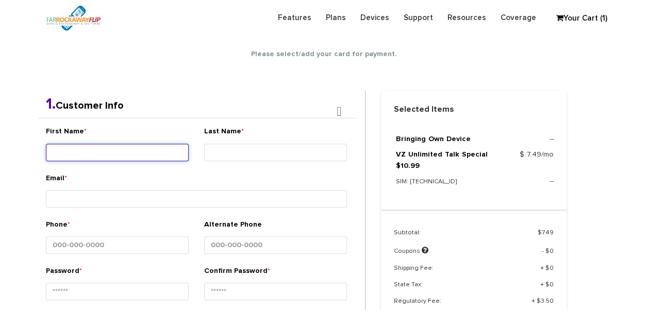
click at [117, 159] on input "First Name *" at bounding box center [117, 153] width 143 height 18
type input "Devorah"
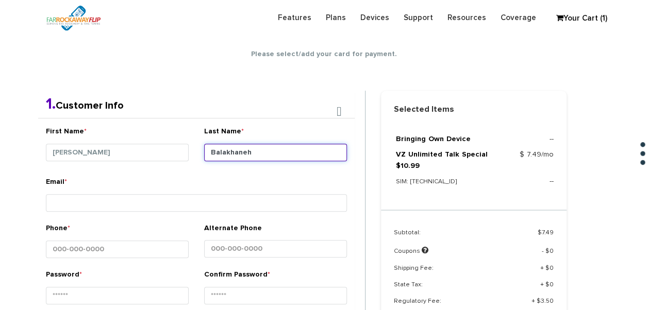
type input "Balakhaneh"
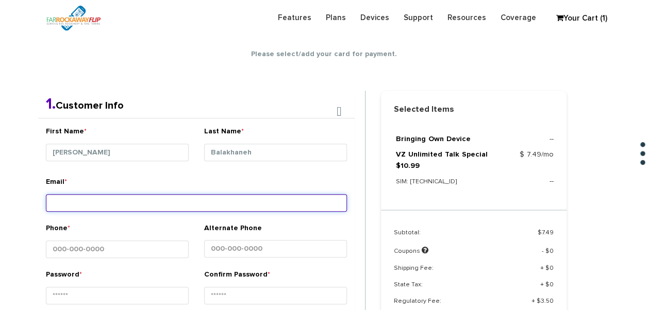
click at [188, 195] on input "Email *" at bounding box center [196, 203] width 301 height 18
type input "tlieberman613+139@gmail.com"
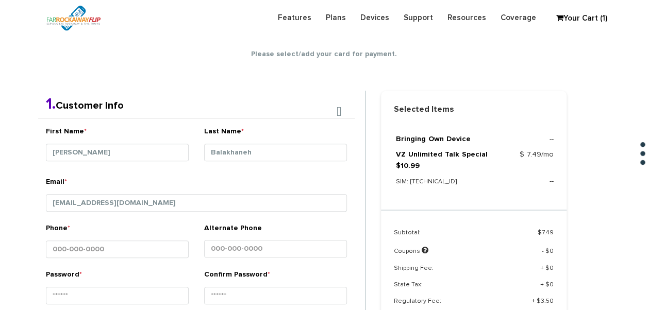
type input "12596924593670856992"
type input "1234"
type input "meir"
type input "kaplan"
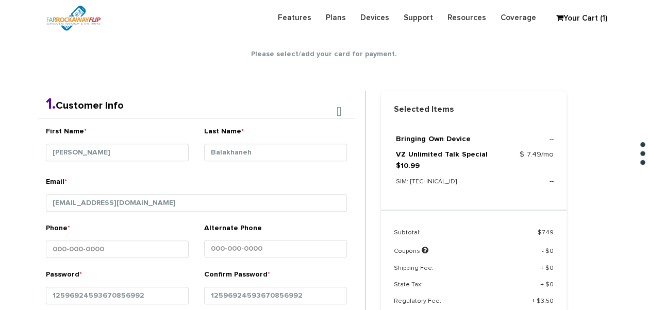
type input "552 seagirt blvd"
type input "lawrence"
select select "NY"
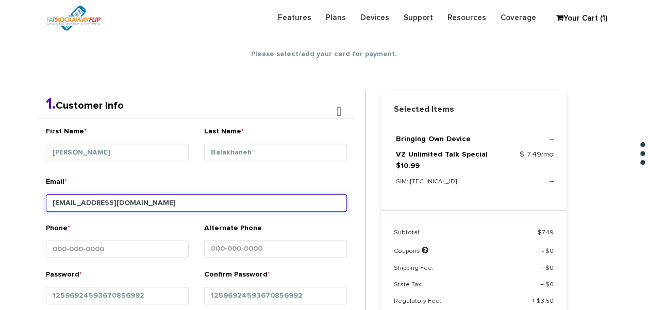
type input "11691"
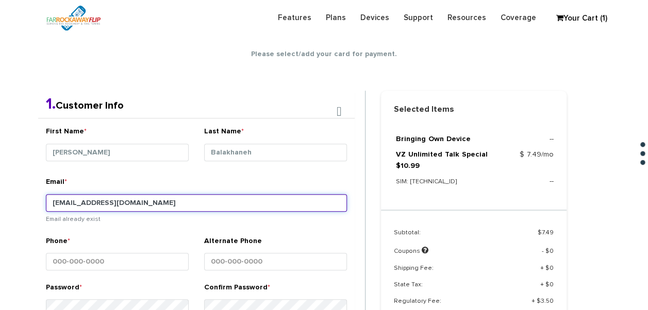
click at [114, 201] on input "tlieberman613+139@gmail.com" at bounding box center [196, 203] width 301 height 18
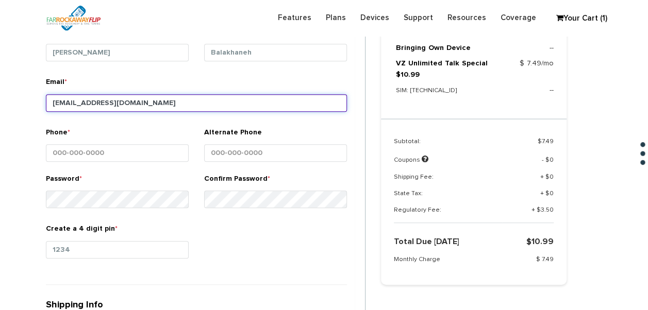
scroll to position [284, 0]
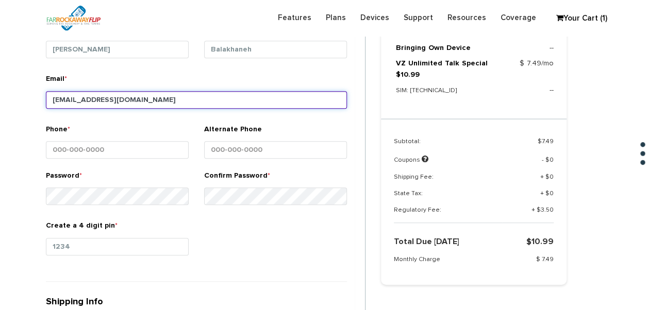
type input "tlieberman613+140@gmail.com"
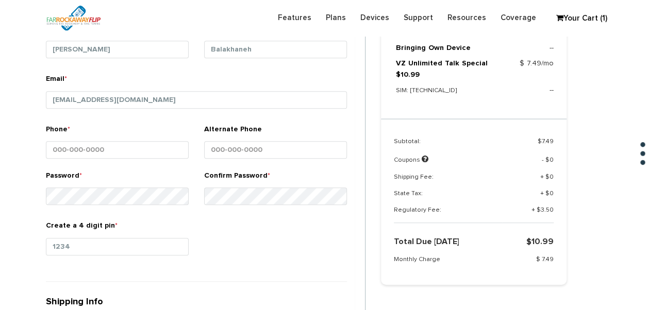
click at [157, 137] on div "Phone *" at bounding box center [117, 143] width 143 height 39
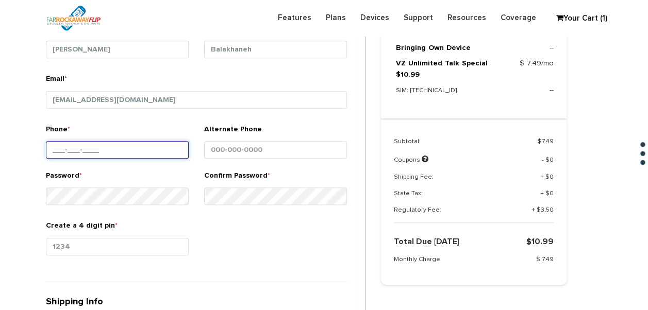
click at [149, 151] on input "Phone *" at bounding box center [117, 150] width 143 height 18
type input "516-244-5310"
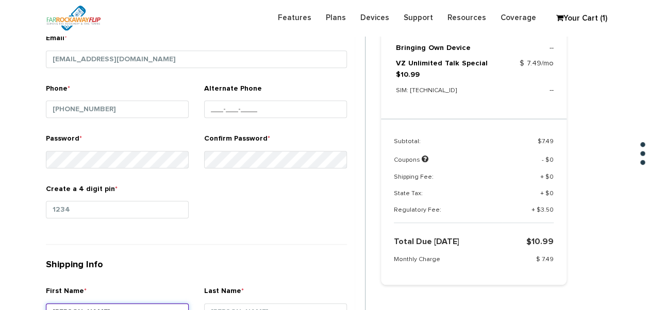
scroll to position [222, 0]
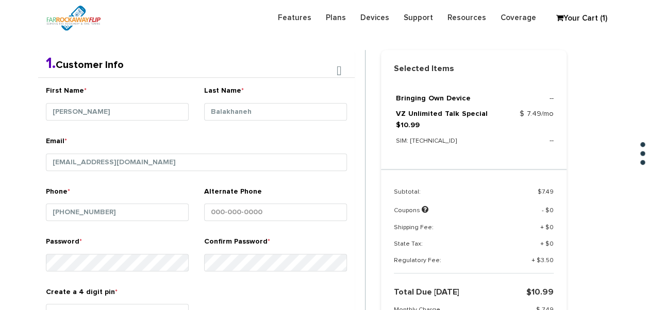
type input "[PERSON_NAME]"
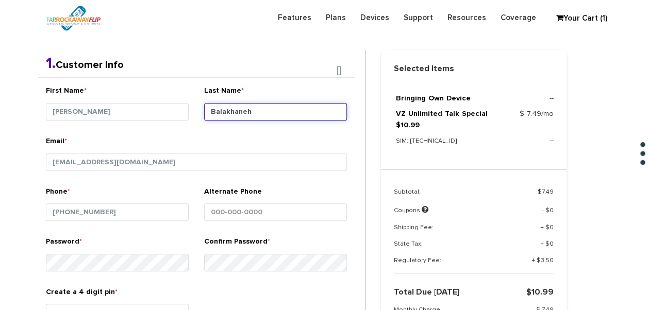
drag, startPoint x: 281, startPoint y: 110, endPoint x: 197, endPoint y: 110, distance: 83.5
click at [197, 110] on div "Last Name * Balakhaneh" at bounding box center [275, 111] width 158 height 50
drag, startPoint x: 240, startPoint y: 121, endPoint x: 248, endPoint y: 113, distance: 11.3
click at [248, 113] on input "Balakhaneh" at bounding box center [275, 112] width 143 height 18
drag, startPoint x: 251, startPoint y: 112, endPoint x: 196, endPoint y: 110, distance: 55.7
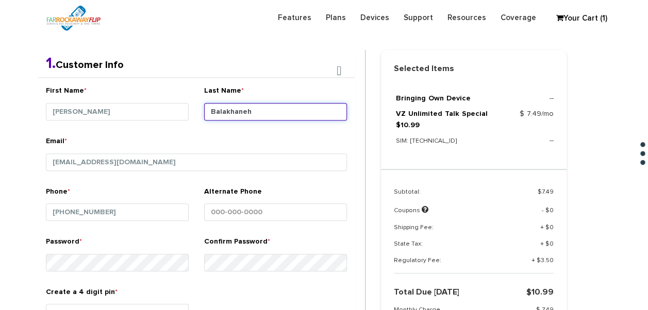
click at [196, 110] on div "Last Name * Balakhaneh" at bounding box center [275, 111] width 158 height 50
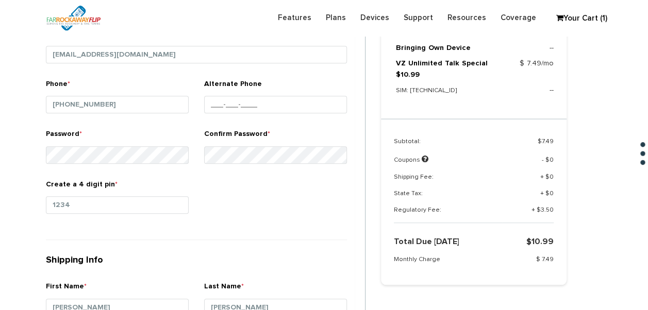
scroll to position [428, 0]
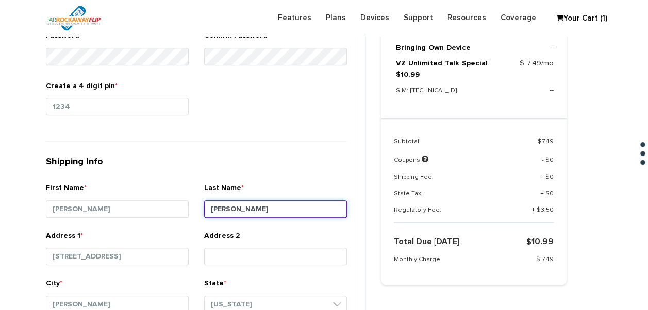
drag, startPoint x: 261, startPoint y: 207, endPoint x: 208, endPoint y: 204, distance: 53.7
click at [208, 204] on input "kaplan" at bounding box center [275, 209] width 143 height 18
drag, startPoint x: 246, startPoint y: 208, endPoint x: 279, endPoint y: 212, distance: 33.7
drag, startPoint x: 267, startPoint y: 204, endPoint x: 206, endPoint y: 201, distance: 61.4
click at [206, 201] on input "kaplan" at bounding box center [275, 209] width 143 height 18
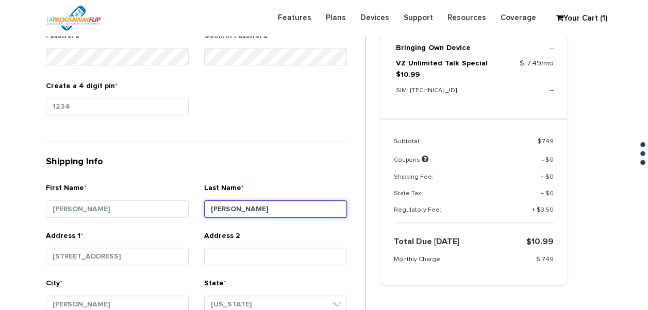
paste input "Balakhaneh"
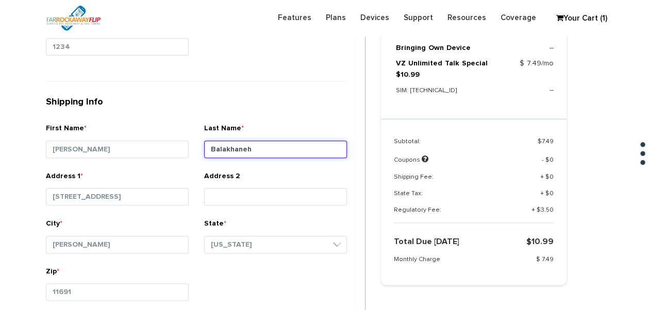
scroll to position [531, 0]
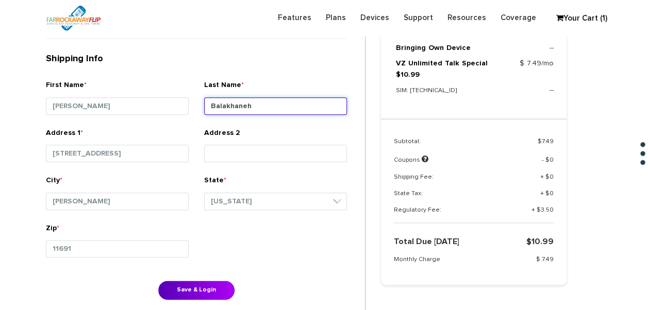
type input "Balakhaneh"
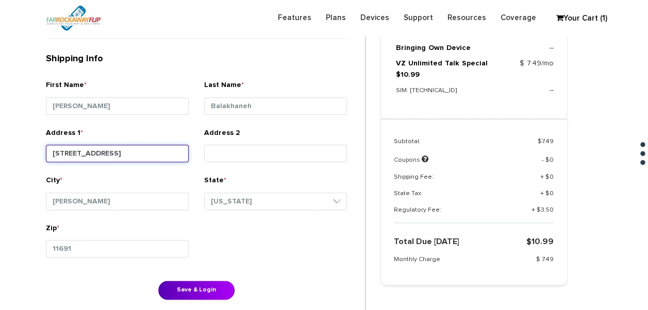
drag, startPoint x: 165, startPoint y: 154, endPoint x: 0, endPoint y: 149, distance: 164.9
click at [0, 149] on html "Need help? call us 888-679-3483 Login Legacy Login Sign into your account Forgo…" at bounding box center [324, 131] width 648 height 1325
type input "1010 cyprus avenue"
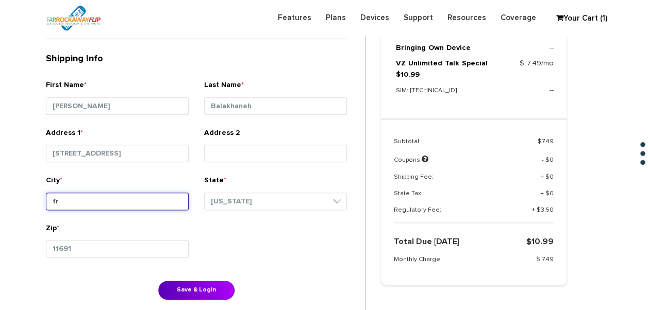
type input "f"
type input "great neck"
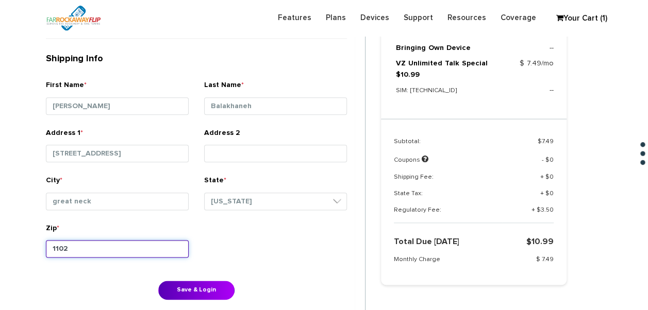
type input "11024"
click at [158, 281] on button "Save & Login" at bounding box center [196, 290] width 76 height 19
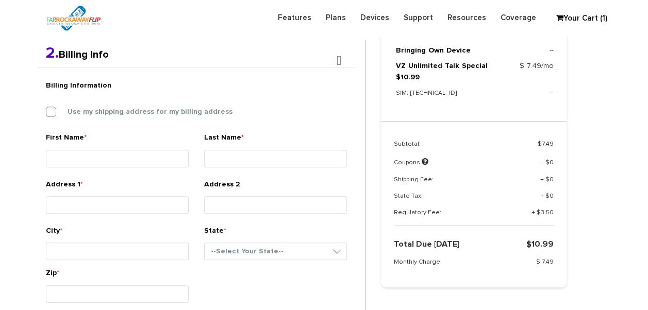
click at [131, 107] on label "Use my shipping address for my billing address" at bounding box center [142, 111] width 180 height 9
click at [46, 109] on input "Use my shipping address for my billing address" at bounding box center [46, 109] width 0 height 0
type input "[PERSON_NAME]"
type input "Balakhaneh"
type input "[STREET_ADDRESS]"
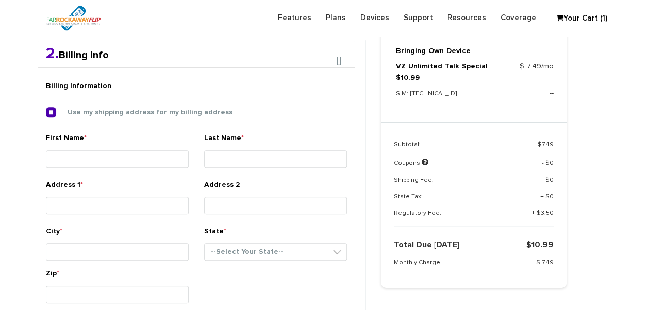
type input "great neck"
select select "NY"
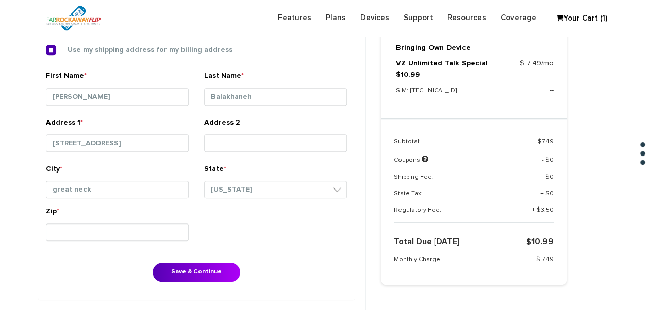
scroll to position [421, 0]
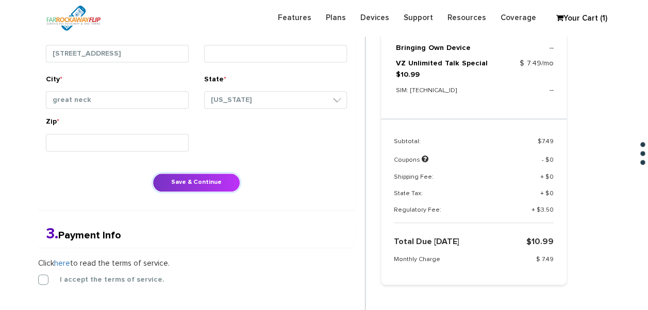
click at [223, 174] on button "Save & Continue" at bounding box center [196, 182] width 88 height 19
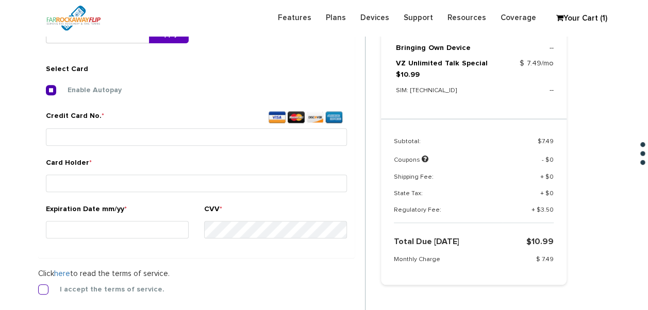
click at [44, 292] on label "I accept the terms of service." at bounding box center [104, 289] width 120 height 9
click at [38, 286] on input "I accept the terms of service." at bounding box center [38, 286] width 0 height 0
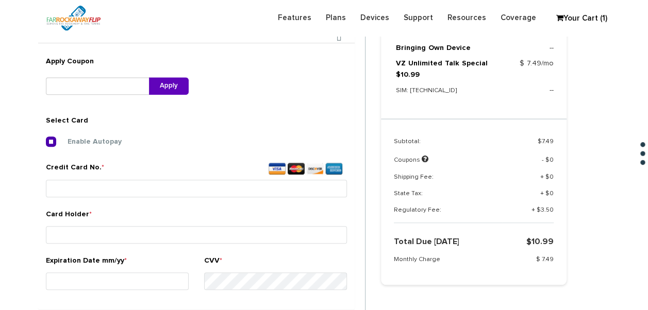
scroll to position [435, 0]
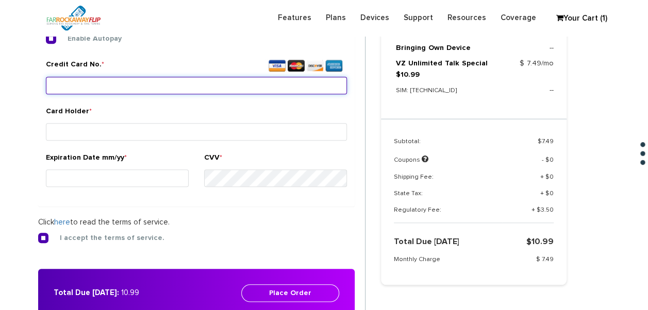
click at [185, 83] on input "Credit Card No. *" at bounding box center [196, 86] width 301 height 18
click at [258, 81] on input "Credit Card No. *" at bounding box center [196, 86] width 301 height 18
click at [260, 91] on input "Credit Card No. *" at bounding box center [196, 86] width 301 height 18
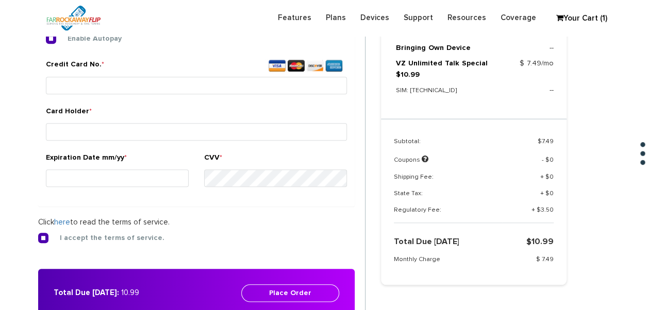
click at [273, 101] on div "Credit Card No. *" at bounding box center [196, 82] width 316 height 46
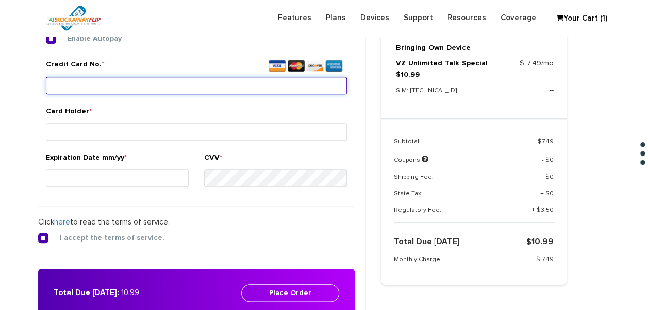
click at [275, 93] on input "Credit Card No. *" at bounding box center [196, 86] width 301 height 18
type input "[CREDIT_CARD_NUMBER]"
drag, startPoint x: 142, startPoint y: 88, endPoint x: 48, endPoint y: 85, distance: 94.3
click at [48, 85] on input "[CREDIT_CARD_NUMBER]" at bounding box center [196, 86] width 301 height 18
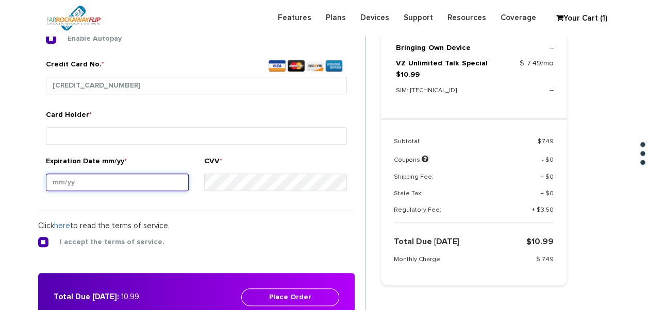
click at [104, 174] on input "Expiration Date mm/yy *" at bounding box center [117, 183] width 143 height 18
type input "07/29"
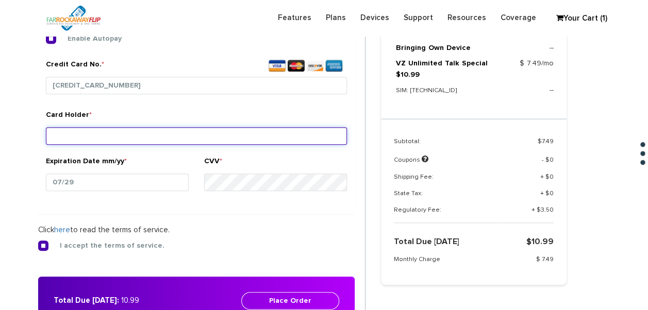
click at [230, 130] on input "Card Holder *" at bounding box center [196, 136] width 301 height 18
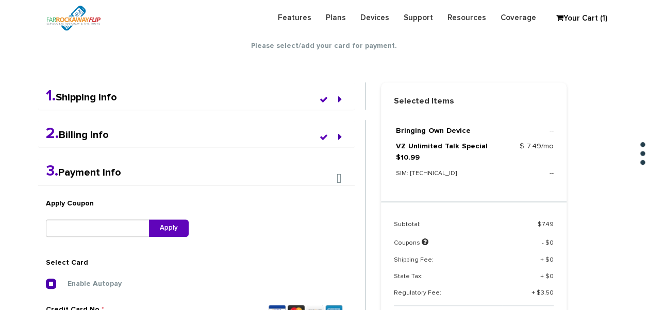
scroll to position [258, 0]
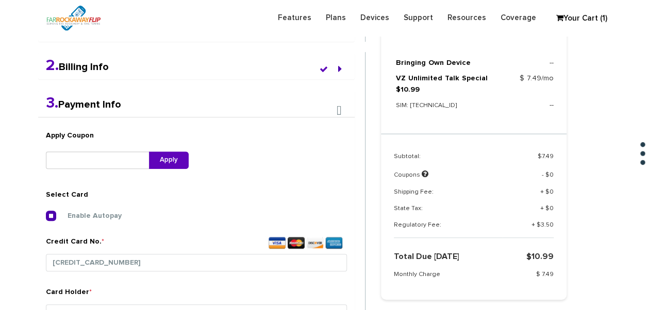
click at [216, 78] on div "2. Billing Info" at bounding box center [196, 65] width 316 height 27
click at [339, 73] on icon at bounding box center [340, 69] width 4 height 10
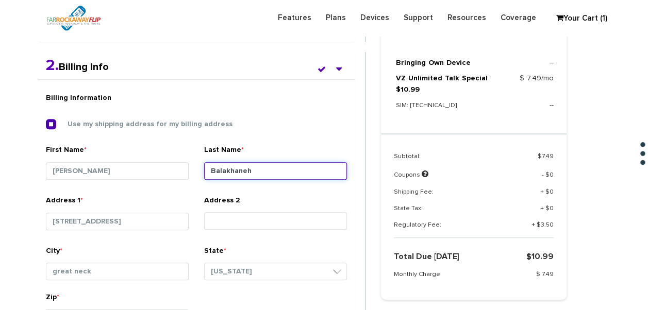
drag, startPoint x: 291, startPoint y: 164, endPoint x: 160, endPoint y: 151, distance: 131.4
click at [155, 151] on div "Billing Information Use my shipping address for my billing address First Name *…" at bounding box center [196, 142] width 316 height 108
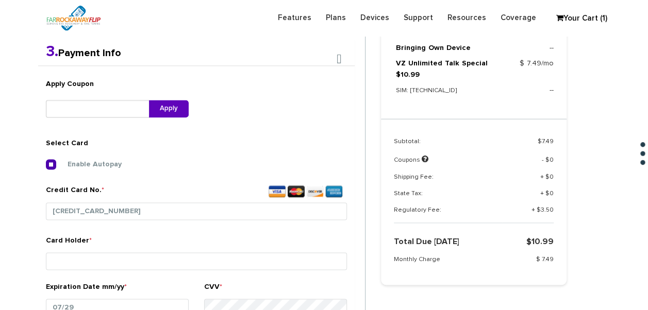
scroll to position [721, 0]
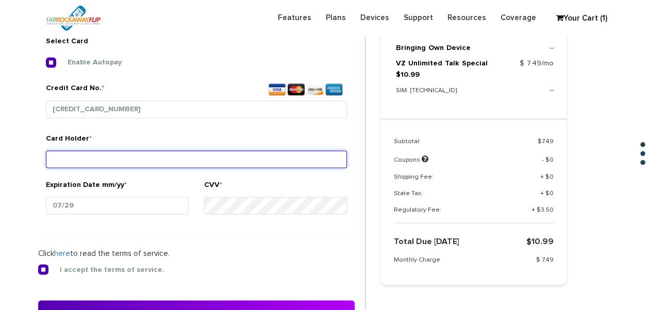
drag, startPoint x: 125, startPoint y: 146, endPoint x: 115, endPoint y: 152, distance: 11.1
paste input "Balakhaneh"
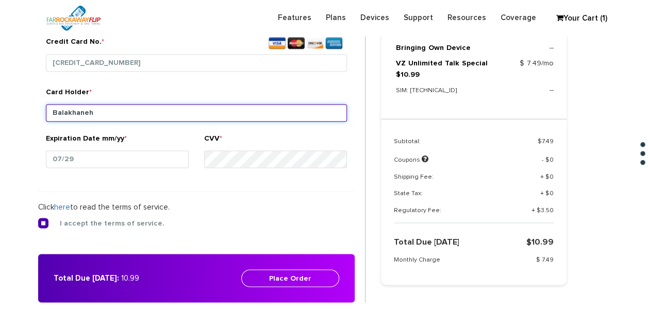
scroll to position [824, 0]
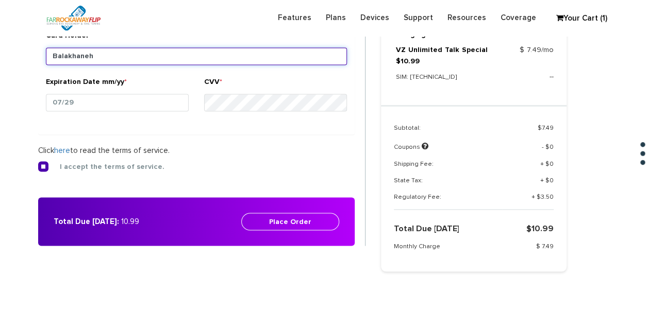
type input "Balakhaneh"
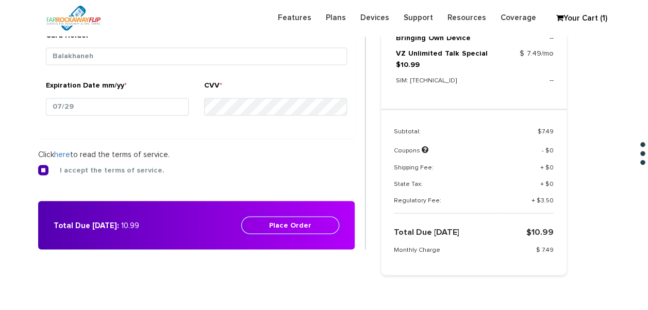
click at [295, 223] on button "Place Order" at bounding box center [290, 225] width 98 height 18
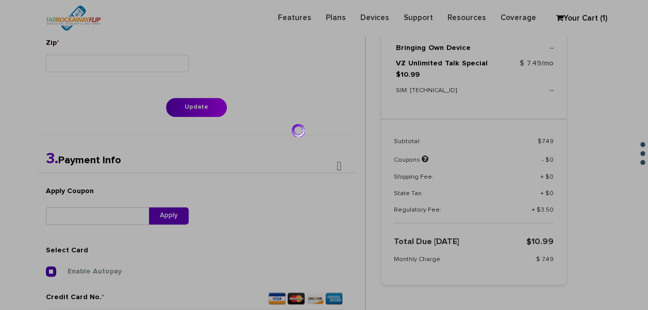
scroll to position [515, 0]
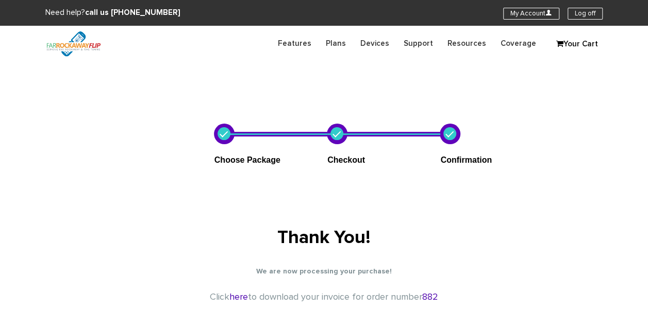
click at [532, 6] on section "Need help? call us [PHONE_NUMBER] My Account U Log off" at bounding box center [324, 13] width 648 height 26
click at [530, 14] on link "My Account U" at bounding box center [531, 14] width 56 height 12
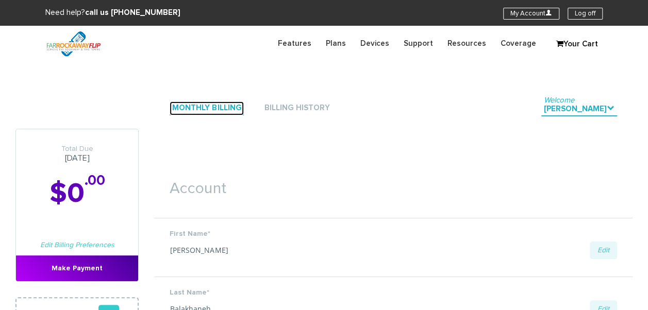
click at [203, 107] on link "Monthly Billing" at bounding box center [206, 108] width 74 height 14
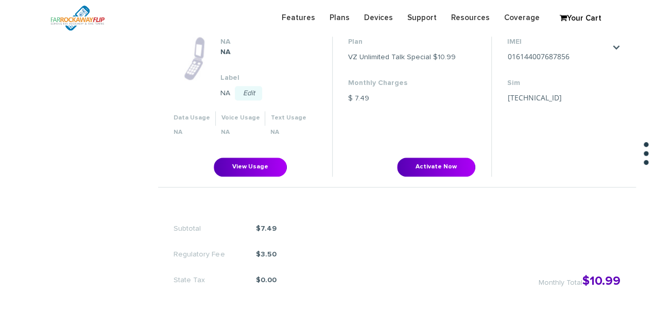
scroll to position [413, 0]
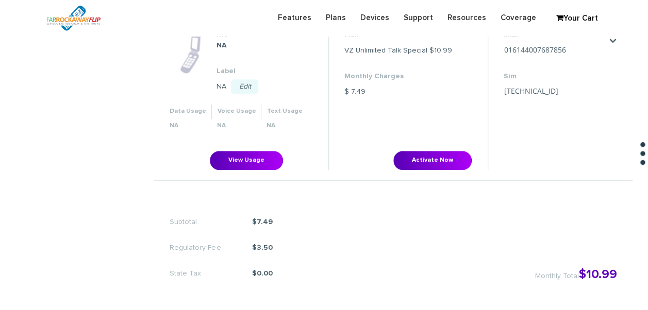
click at [423, 145] on li "Plan VZ Unlimited Talk Special $10.99 Monthly Charges $ 7.49 Activate Now" at bounding box center [407, 100] width 159 height 140
click at [432, 164] on button "Activate Now" at bounding box center [432, 160] width 78 height 19
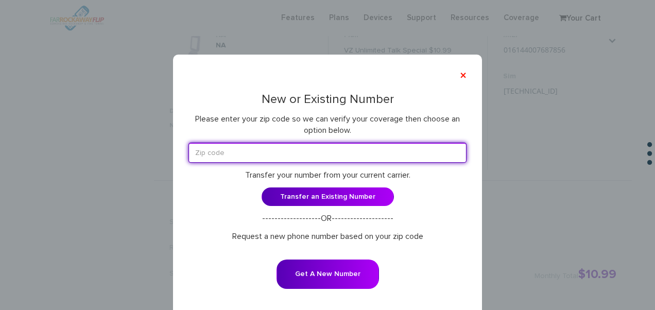
click at [305, 150] on input "text" at bounding box center [328, 153] width 278 height 20
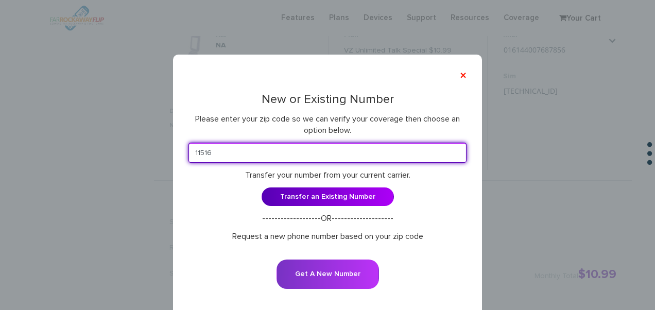
type input "11516"
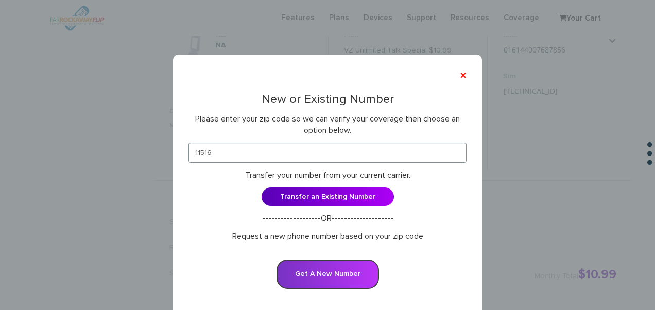
click at [351, 271] on button "Get A New Number" at bounding box center [328, 274] width 103 height 29
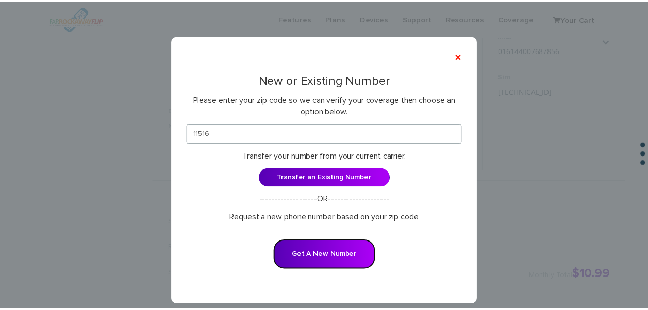
scroll to position [29, 0]
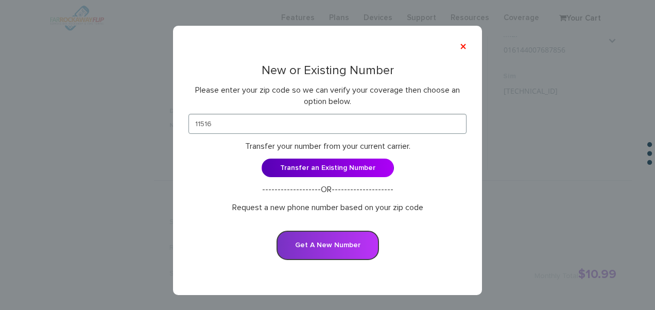
click at [362, 241] on button "Get A New Number" at bounding box center [328, 245] width 103 height 29
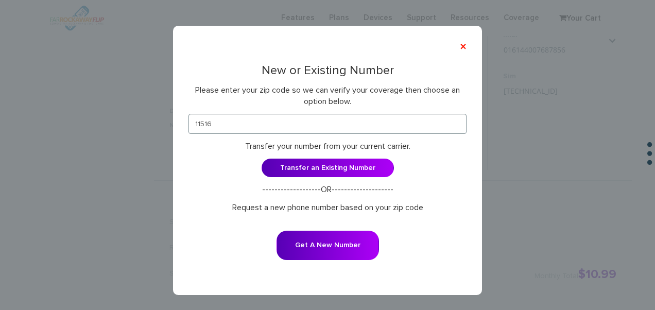
click at [482, 24] on div "× New or Existing Number Please enter your zip code so we can verify your cover…" at bounding box center [327, 155] width 655 height 310
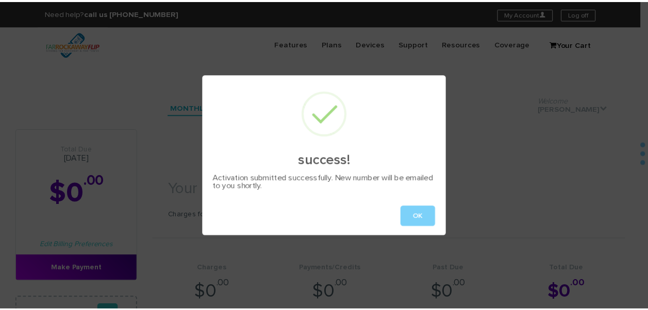
scroll to position [0, 0]
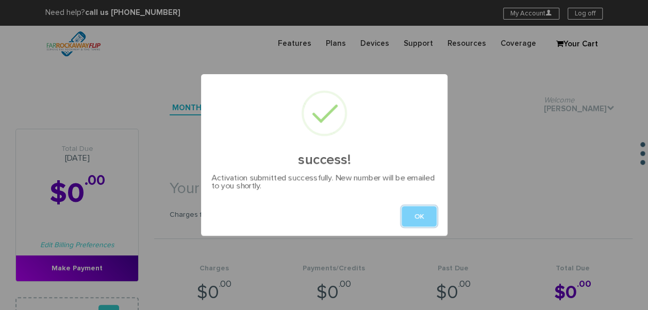
drag, startPoint x: 422, startPoint y: 212, endPoint x: 464, endPoint y: 139, distance: 83.8
click at [422, 212] on button "OK" at bounding box center [418, 216] width 35 height 21
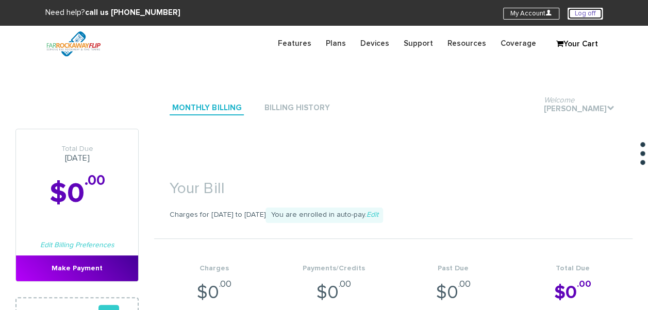
click at [569, 10] on link "Log off" at bounding box center [584, 14] width 35 height 12
